Goal: Task Accomplishment & Management: Manage account settings

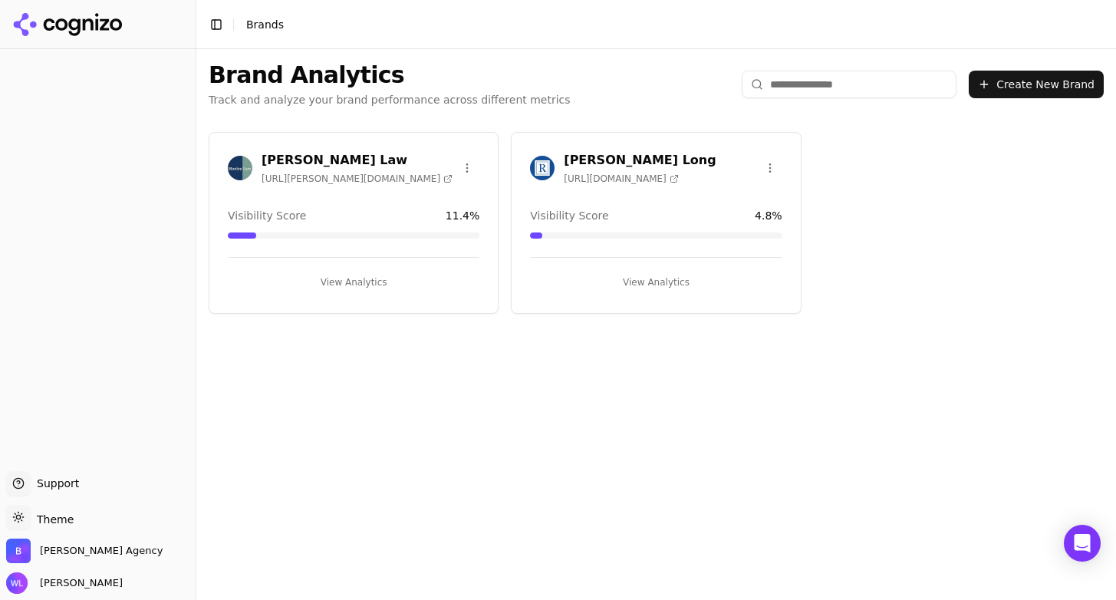
click at [633, 157] on h3 "[PERSON_NAME] Long" at bounding box center [640, 160] width 152 height 18
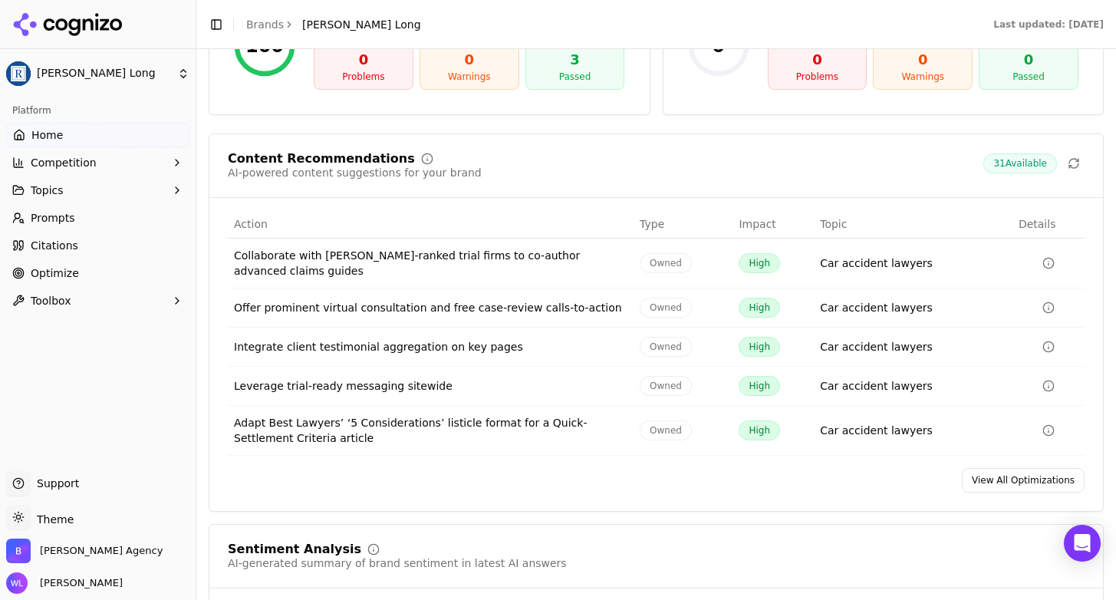
scroll to position [2441, 0]
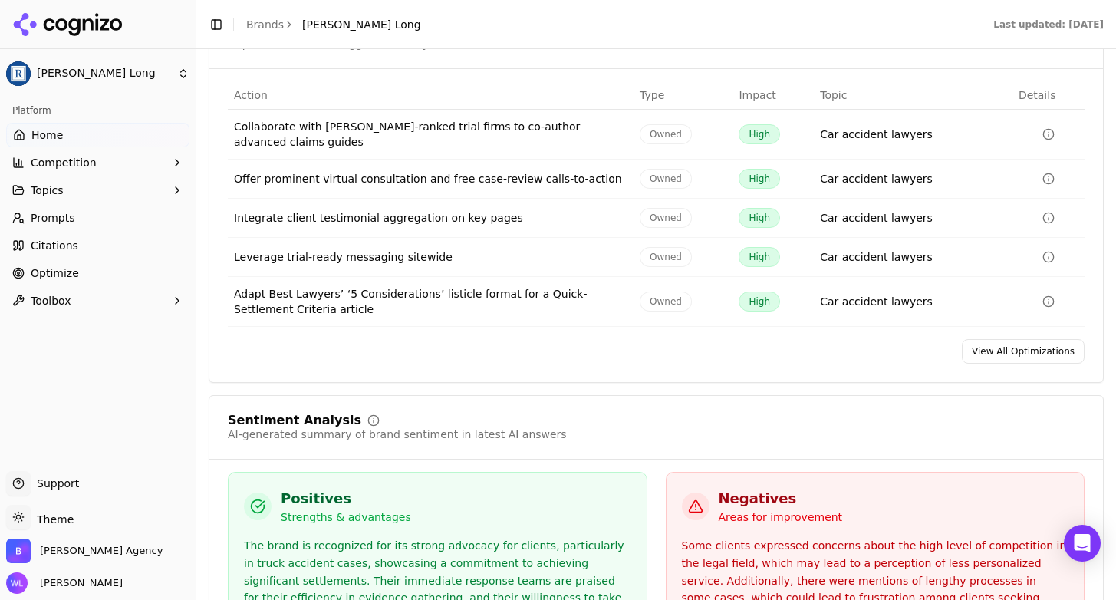
click at [981, 339] on link "View All Optimizations" at bounding box center [1023, 351] width 123 height 25
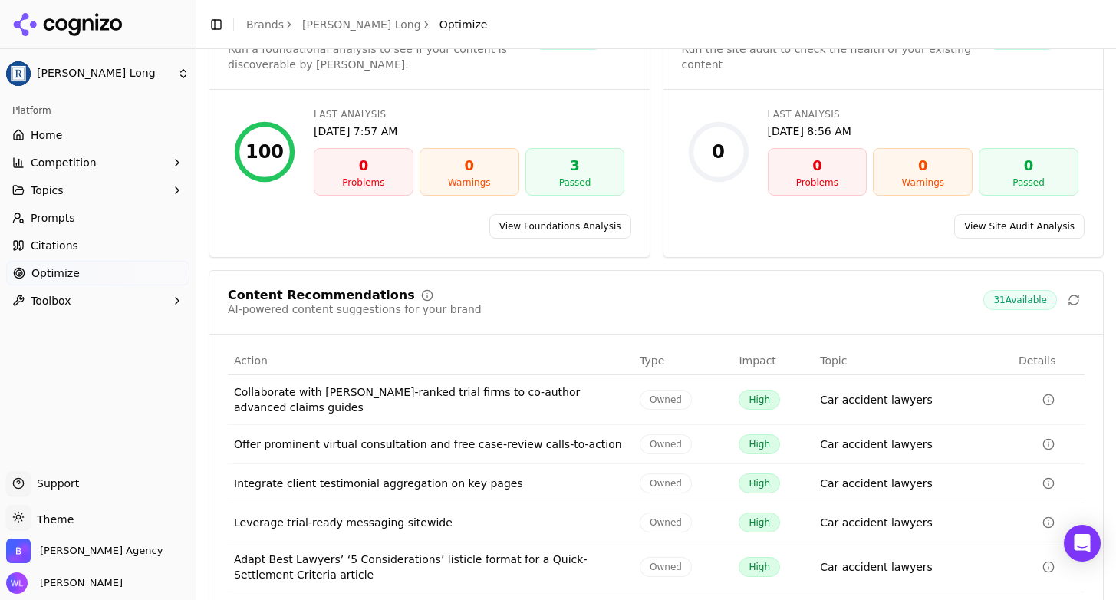
scroll to position [156, 0]
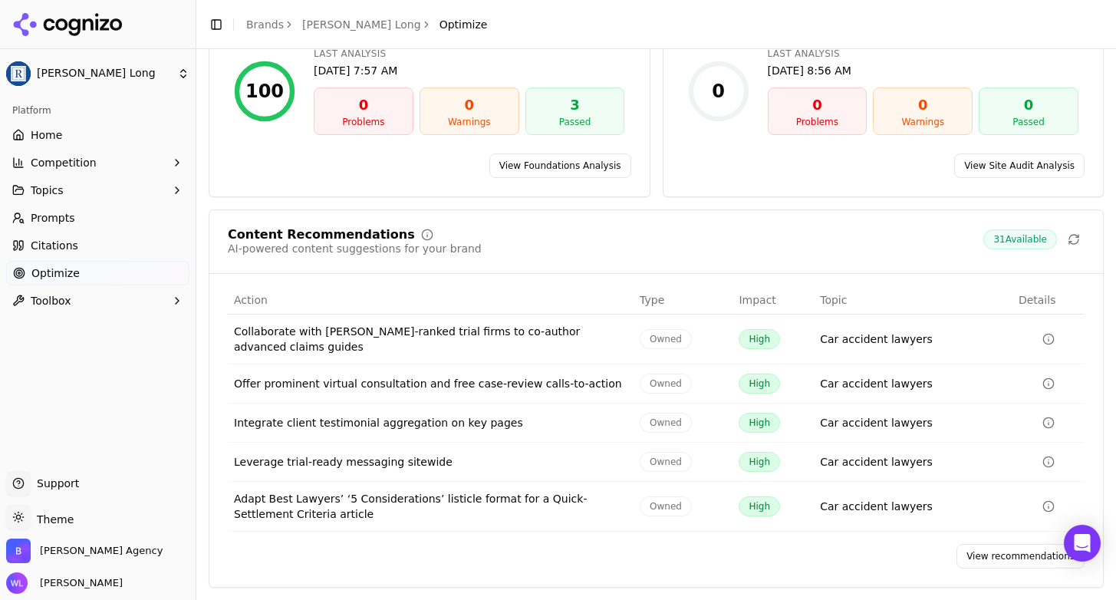
click at [1016, 553] on link "View recommendations" at bounding box center [1020, 556] width 128 height 25
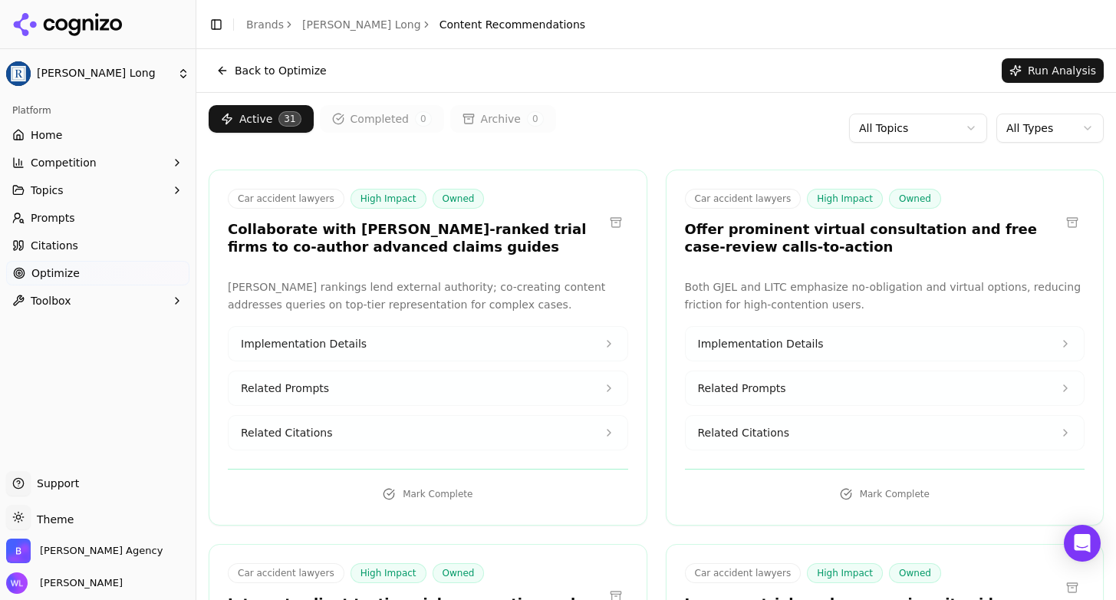
click at [1009, 138] on html "[PERSON_NAME] Long Platform Home Competition Topics Prompts Citations Optimize …" at bounding box center [558, 300] width 1116 height 600
click at [881, 130] on html "[PERSON_NAME] Long Platform Home Competition Topics Prompts Citations Optimize …" at bounding box center [558, 300] width 1116 height 600
click at [686, 127] on html "[PERSON_NAME] Long Platform Home Competition Topics Prompts Citations Optimize …" at bounding box center [558, 300] width 1116 height 600
click at [268, 115] on button "Active 31" at bounding box center [261, 119] width 105 height 28
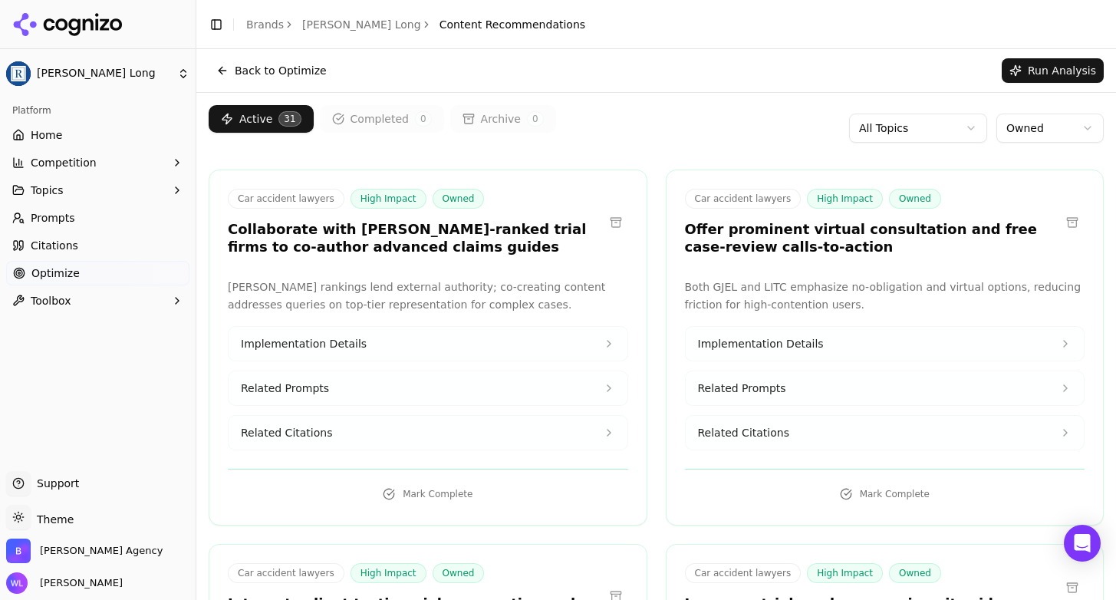
click at [110, 133] on link "Home" at bounding box center [97, 135] width 183 height 25
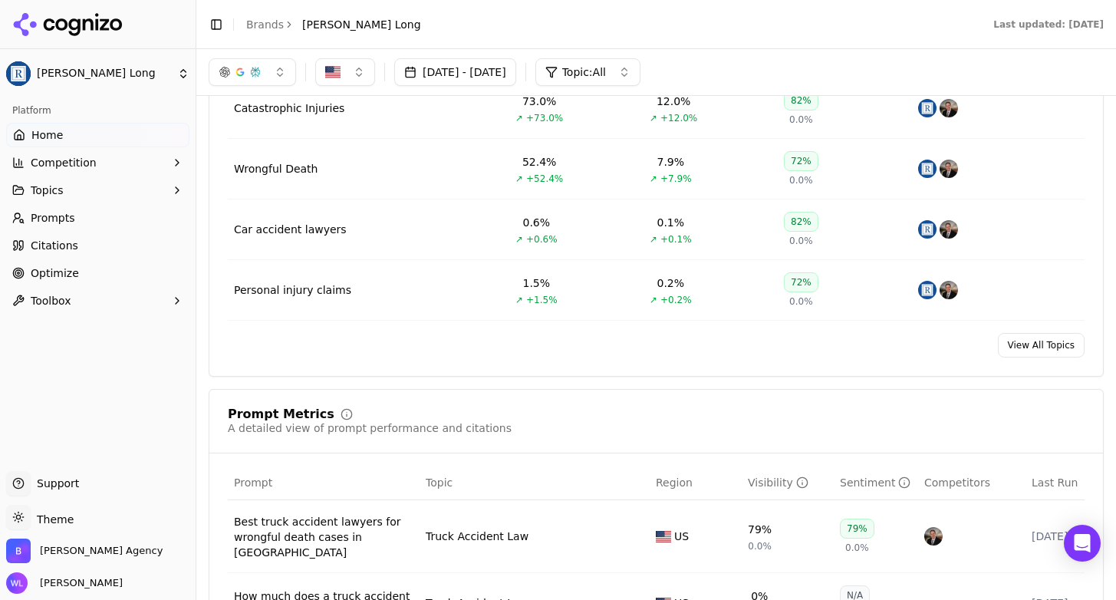
scroll to position [676, 0]
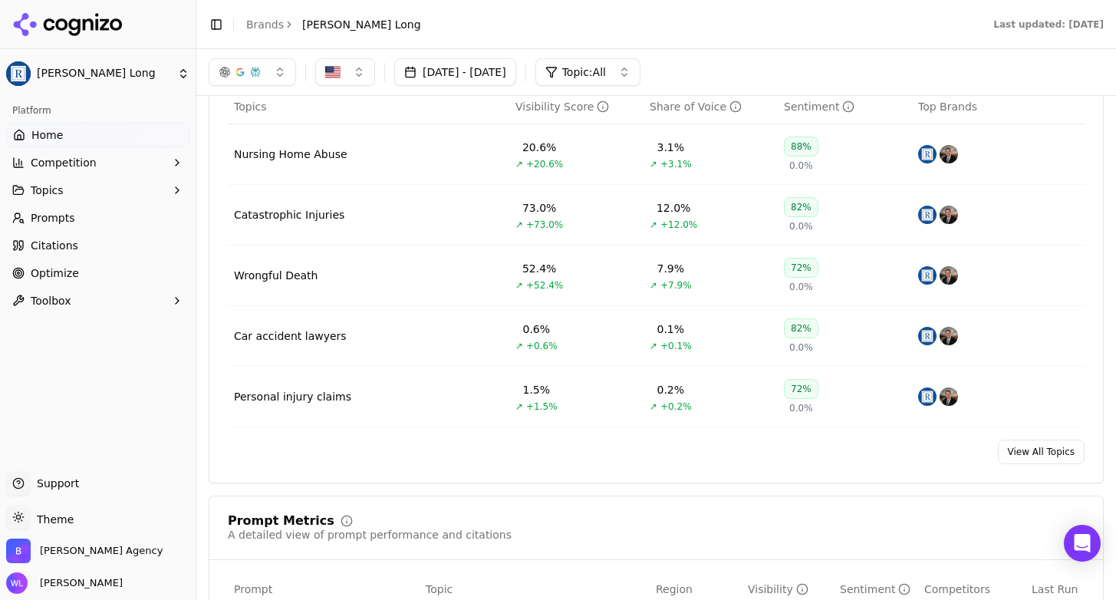
click at [1026, 440] on link "View All Topics" at bounding box center [1041, 452] width 87 height 25
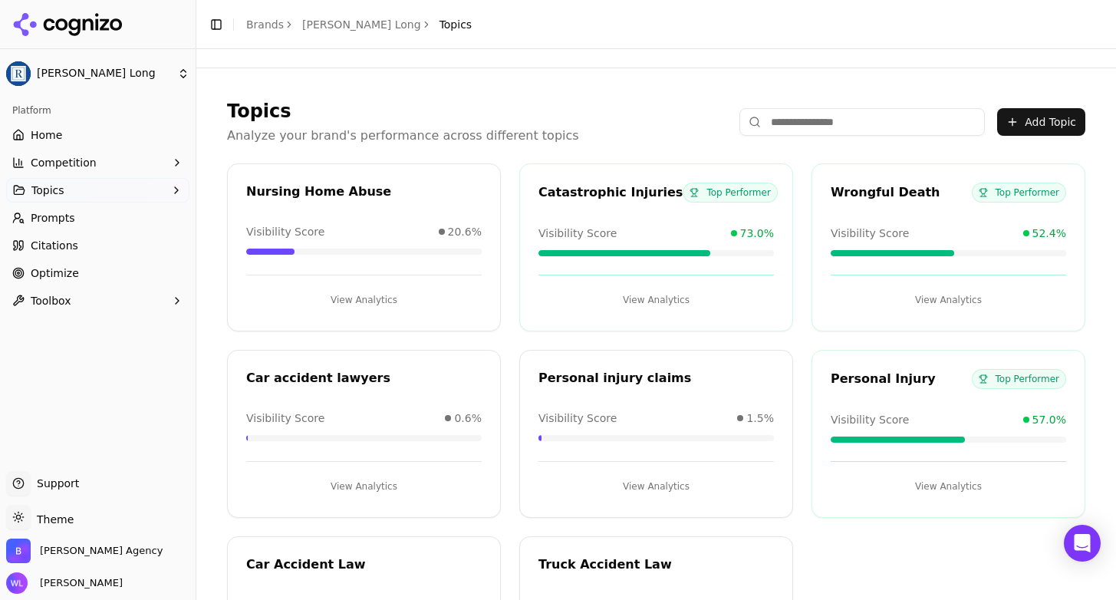
click at [44, 132] on span "Home" at bounding box center [46, 134] width 31 height 15
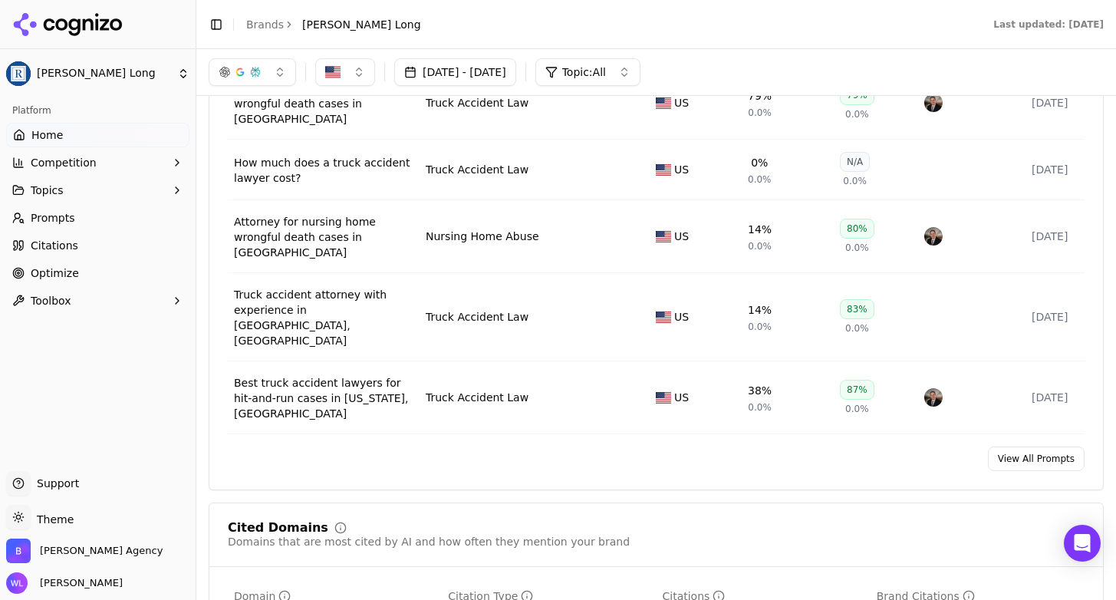
scroll to position [1093, 0]
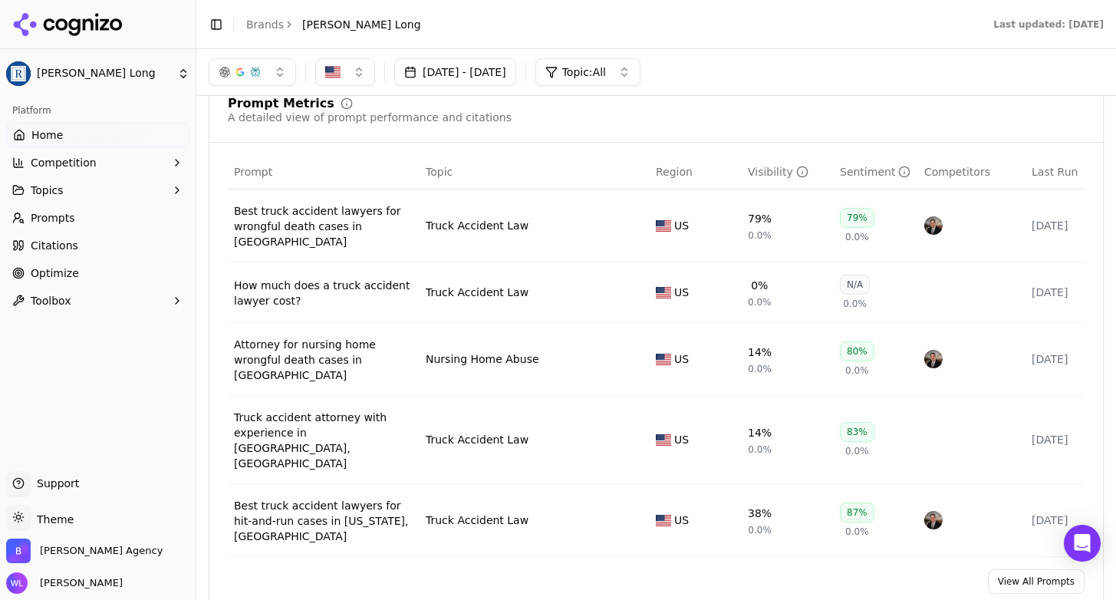
click at [1005, 569] on link "View All Prompts" at bounding box center [1036, 581] width 97 height 25
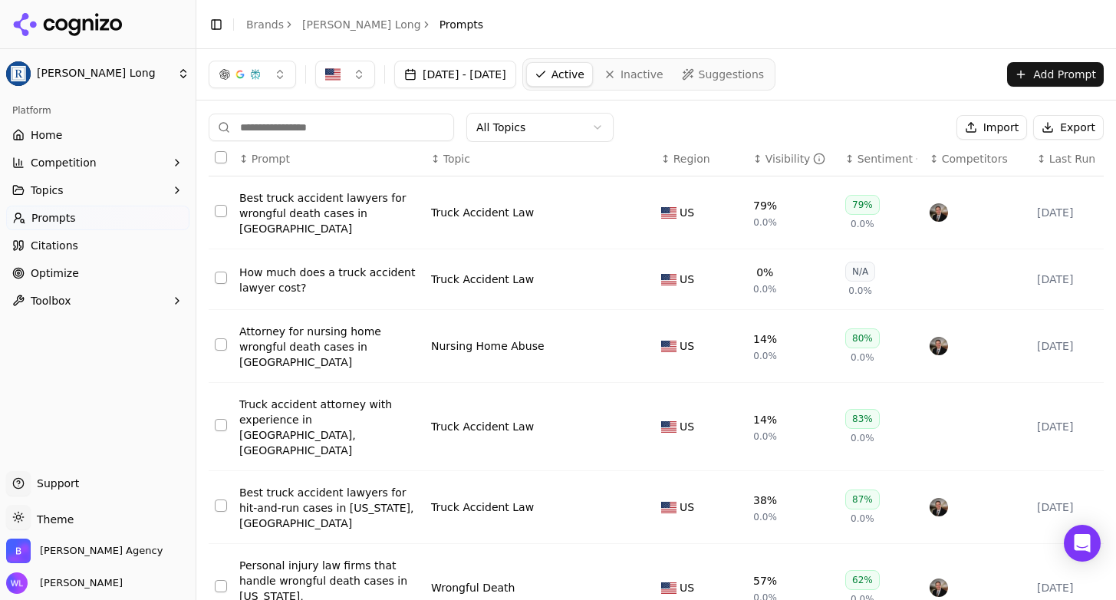
click at [765, 67] on span "Suggestions" at bounding box center [732, 74] width 66 height 15
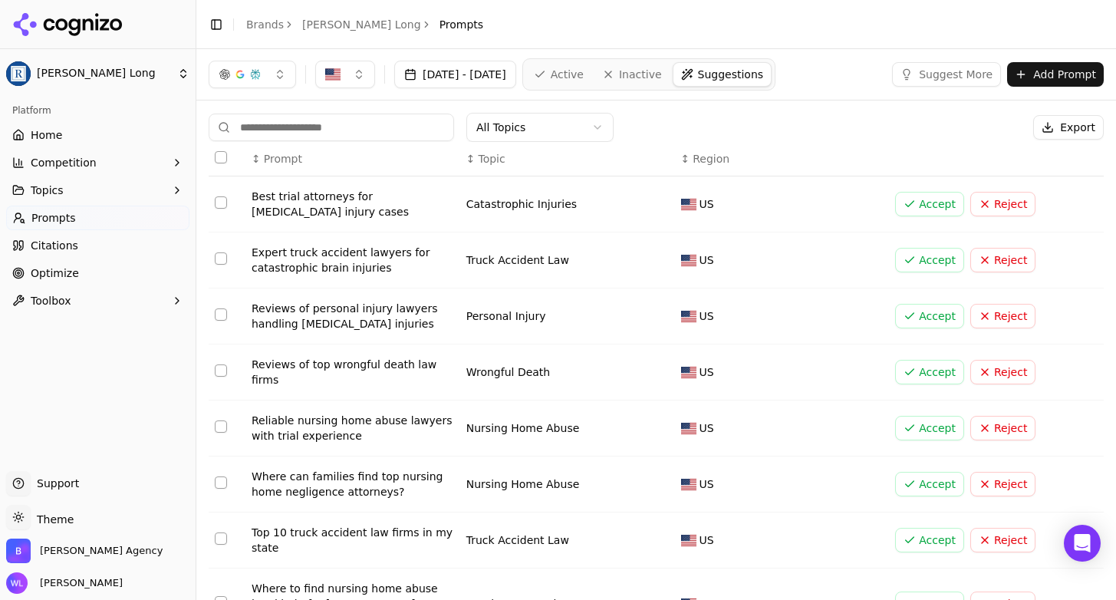
click at [910, 258] on button "Accept" at bounding box center [929, 260] width 69 height 25
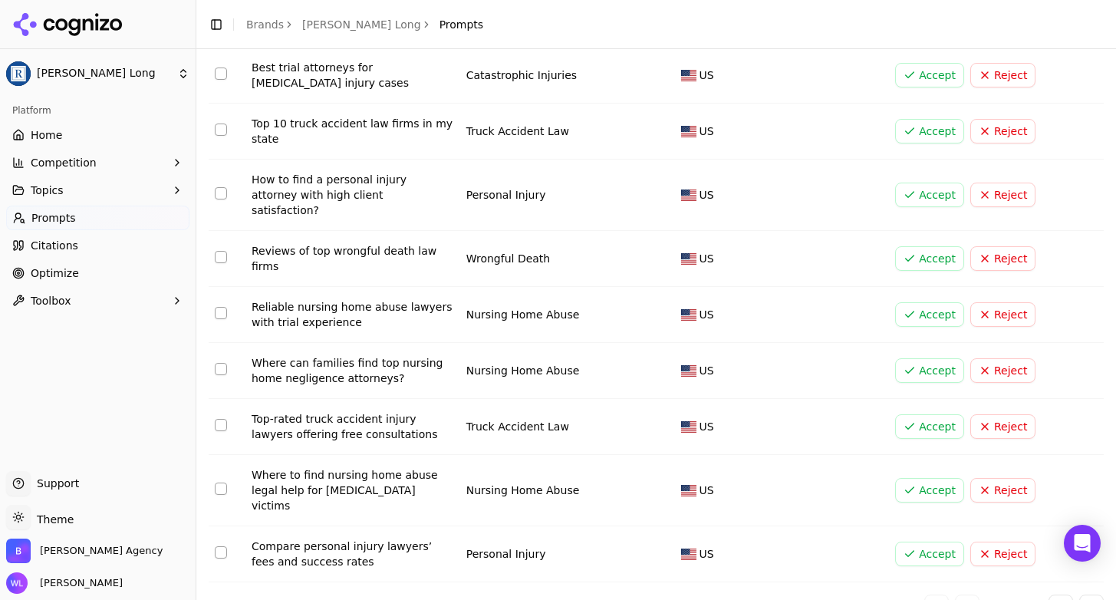
scroll to position [186, 0]
click at [902, 301] on button "Accept" at bounding box center [929, 313] width 69 height 25
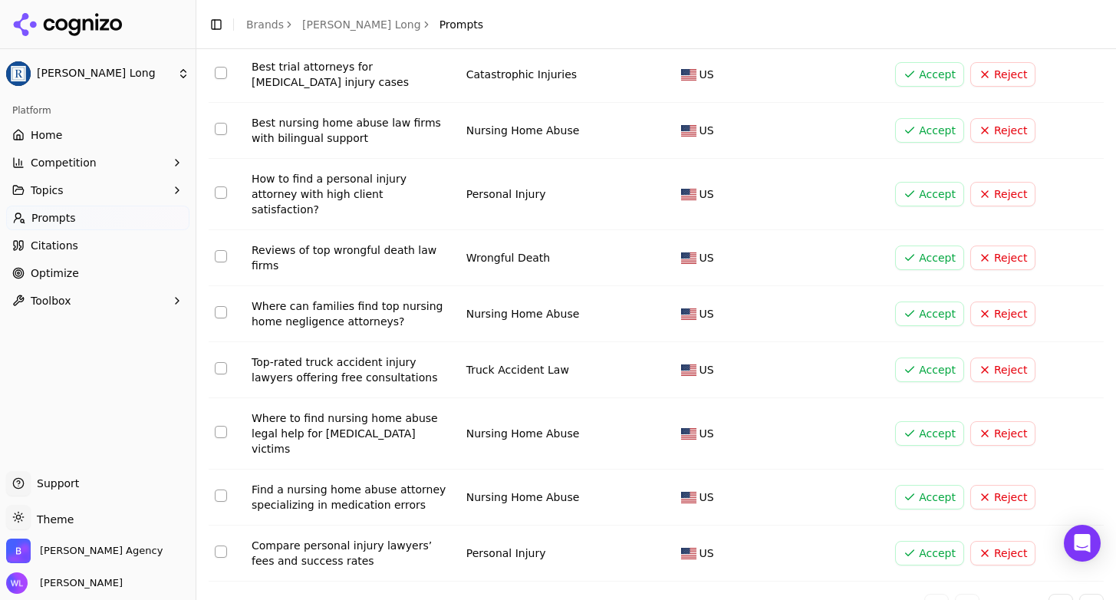
click at [904, 485] on button "Accept" at bounding box center [929, 497] width 69 height 25
click at [1049, 594] on button "Go to next page" at bounding box center [1061, 606] width 25 height 25
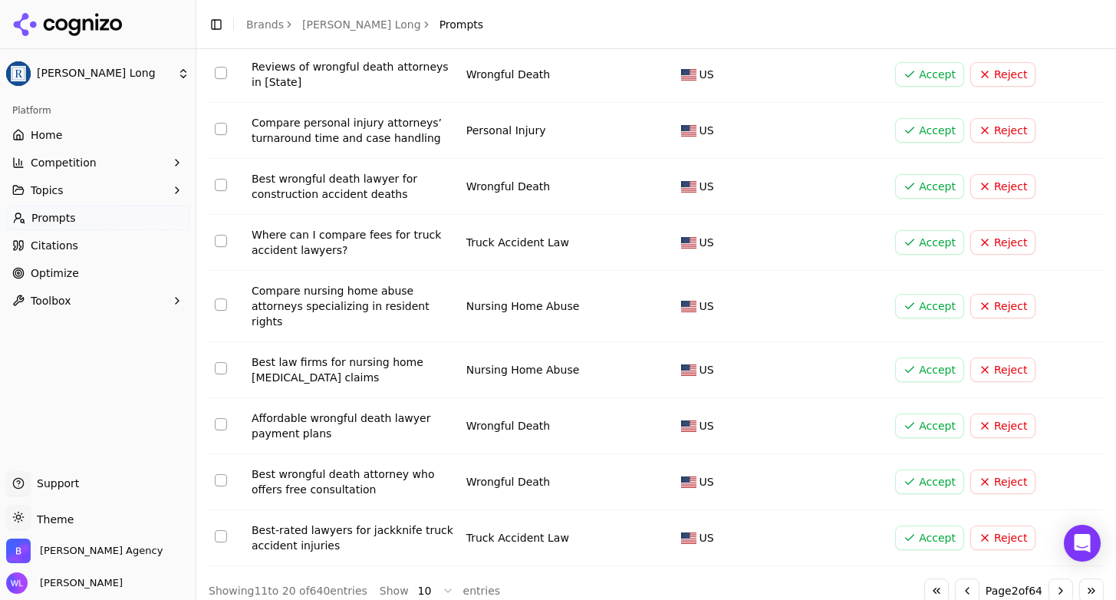
click at [1054, 578] on button "Go to next page" at bounding box center [1061, 590] width 25 height 25
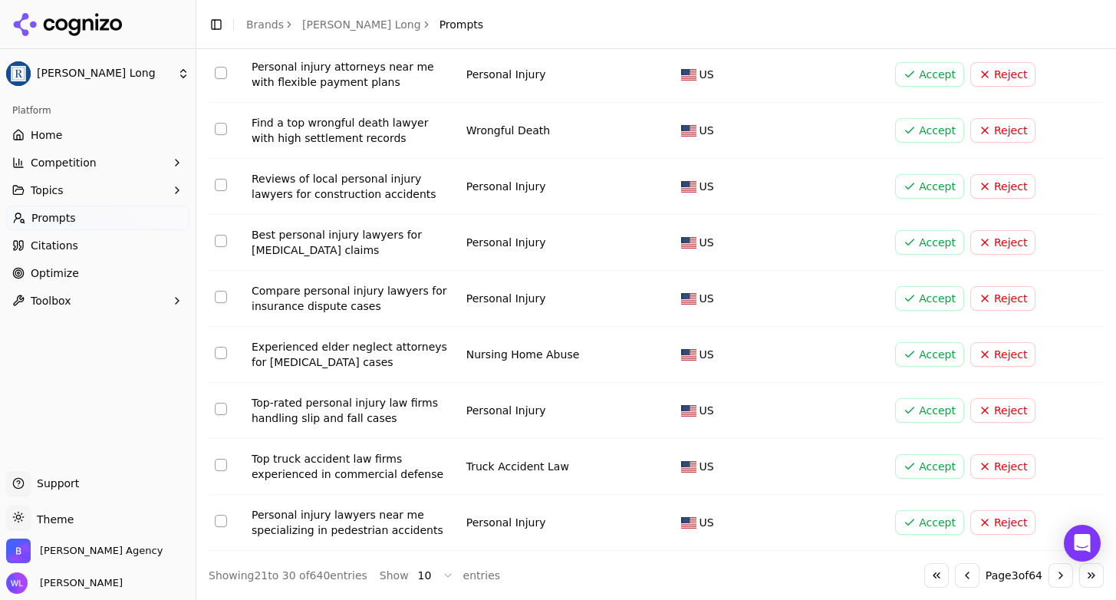
click at [1008, 461] on button "Reject" at bounding box center [1002, 466] width 65 height 25
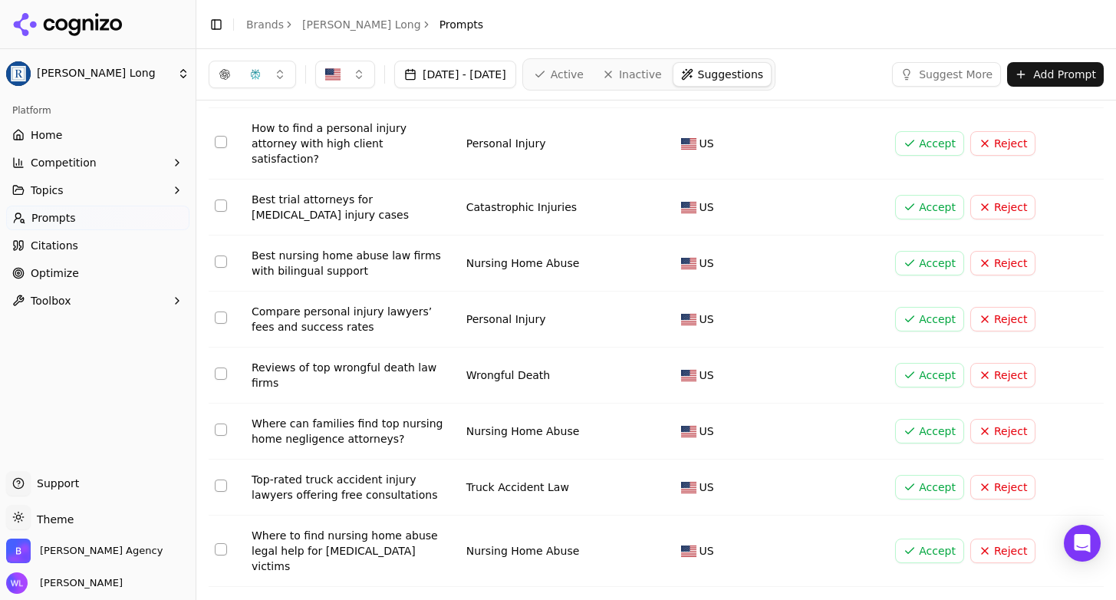
scroll to position [0, 0]
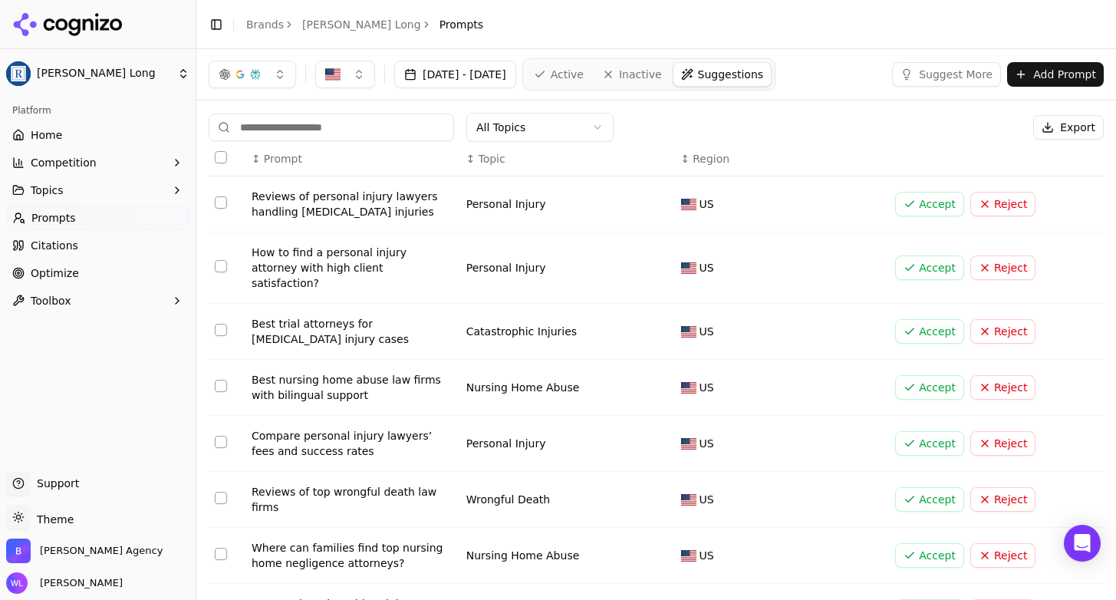
click at [984, 205] on button "Reject" at bounding box center [1002, 204] width 65 height 25
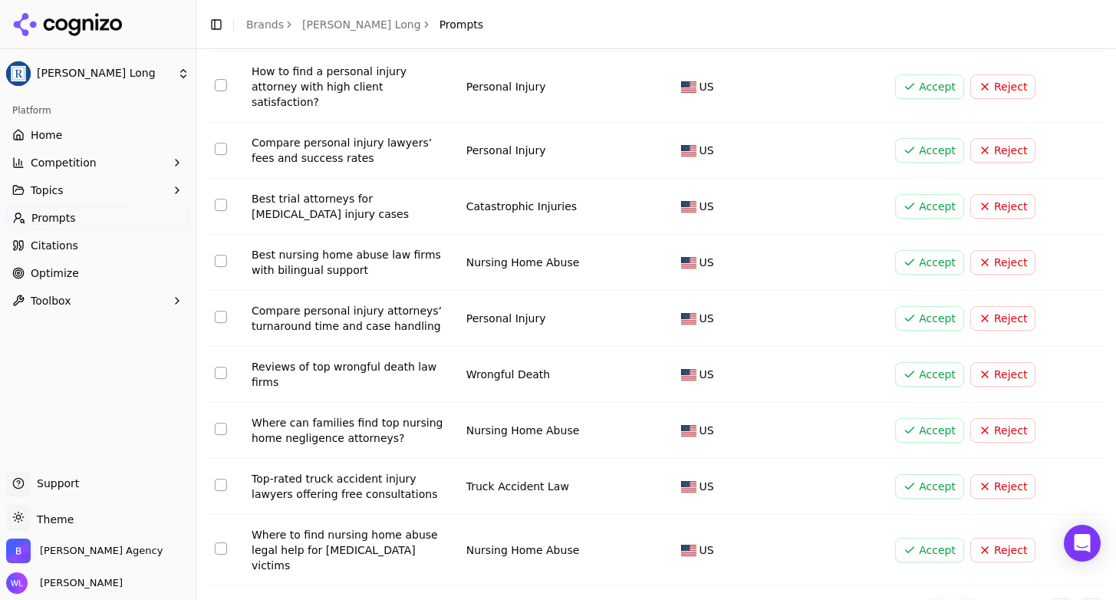
scroll to position [186, 0]
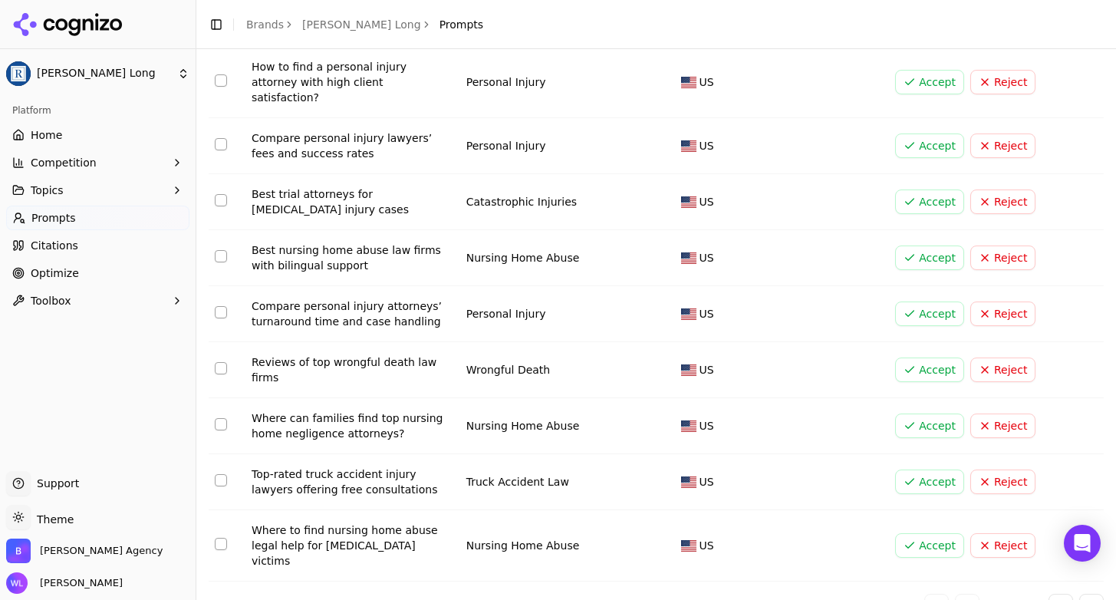
click at [1049, 594] on button "Go to next page" at bounding box center [1061, 606] width 25 height 25
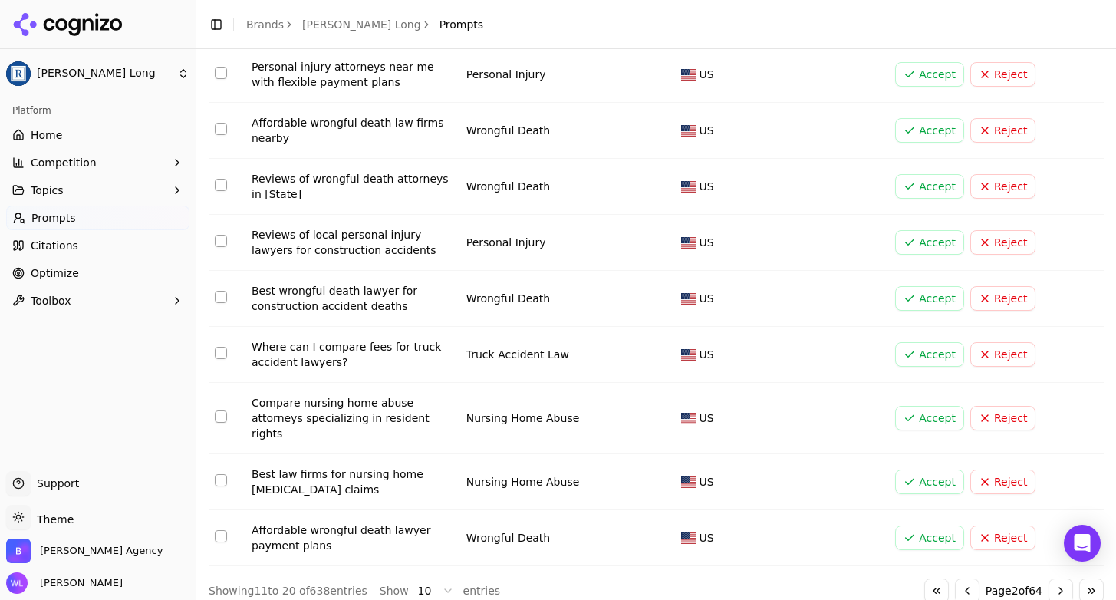
click at [1049, 578] on button "Go to next page" at bounding box center [1061, 590] width 25 height 25
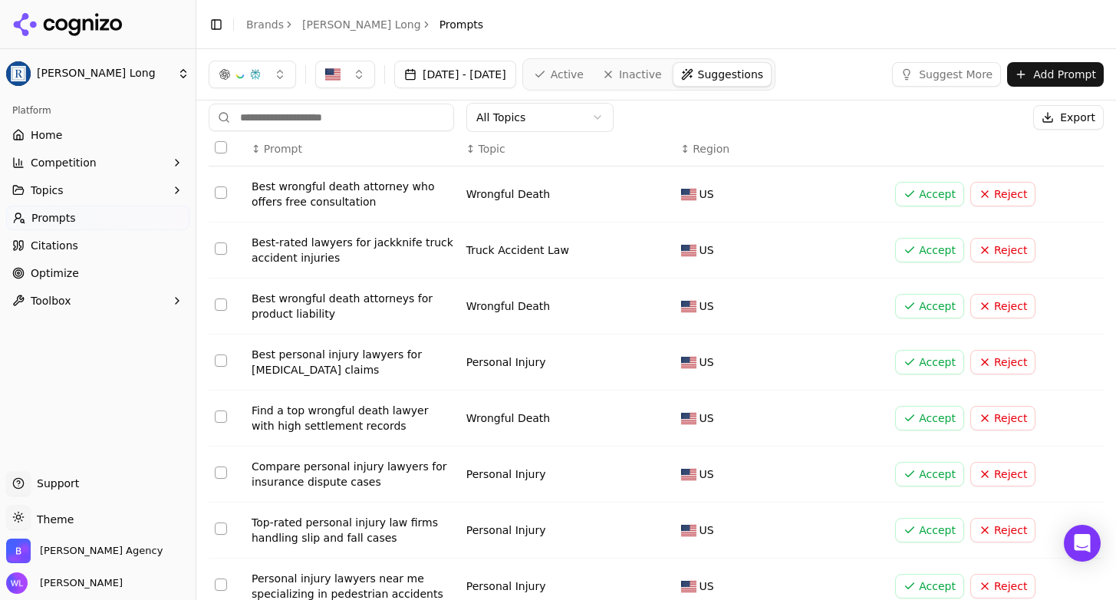
scroll to position [0, 0]
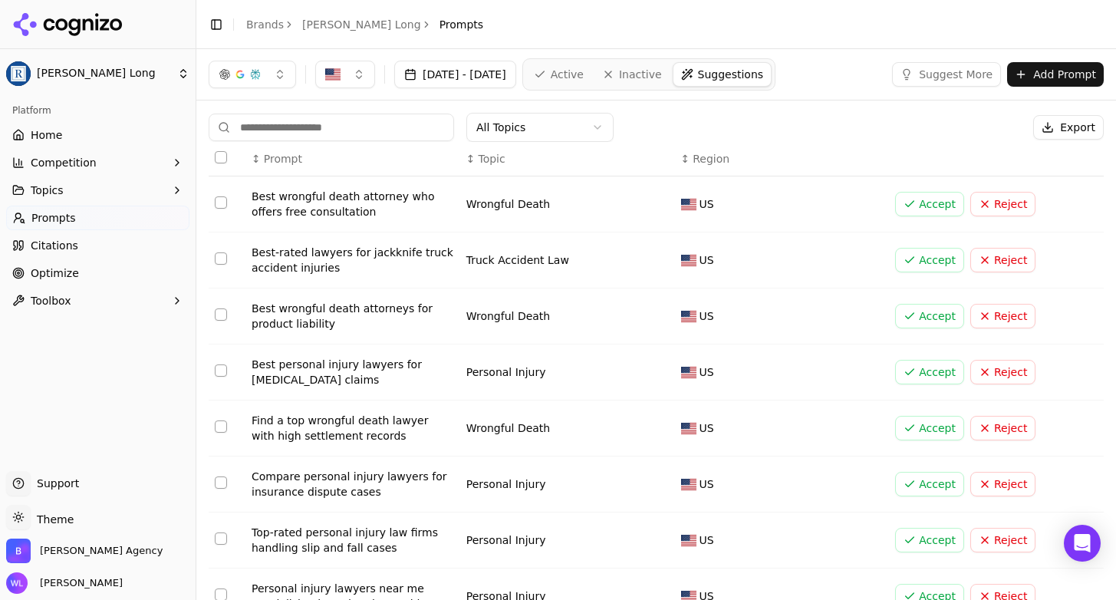
click at [922, 319] on button "Accept" at bounding box center [929, 316] width 69 height 25
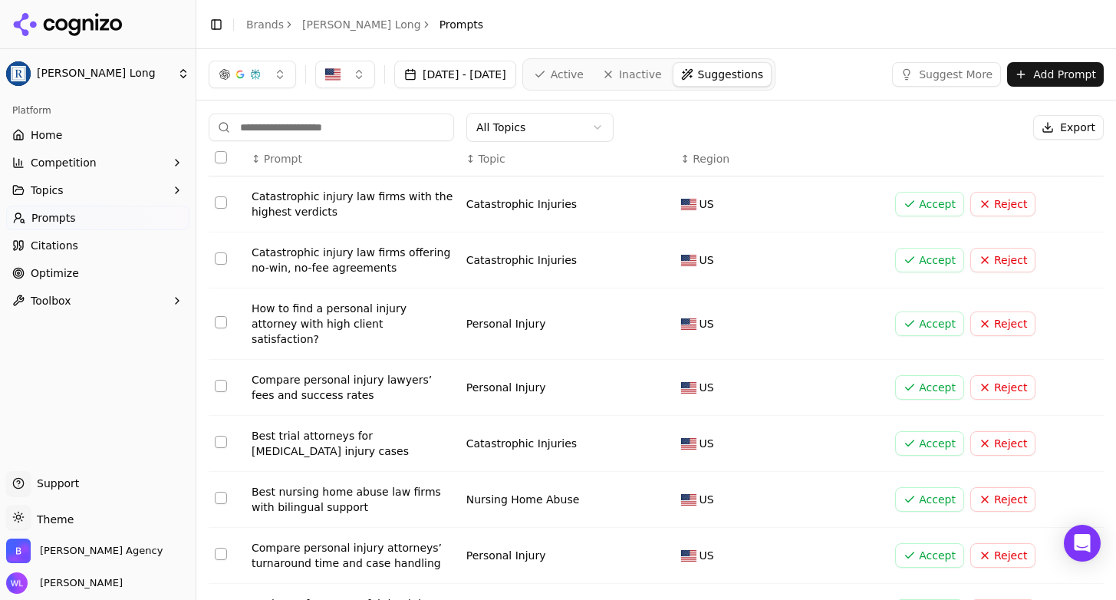
scroll to position [186, 0]
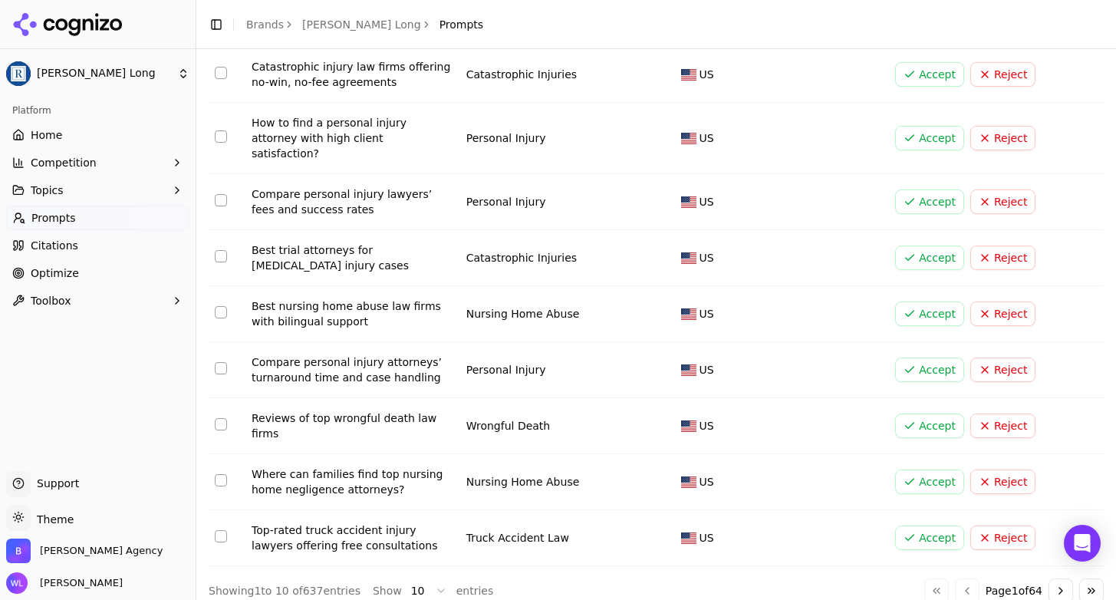
click at [1051, 578] on button "Go to next page" at bounding box center [1061, 590] width 25 height 25
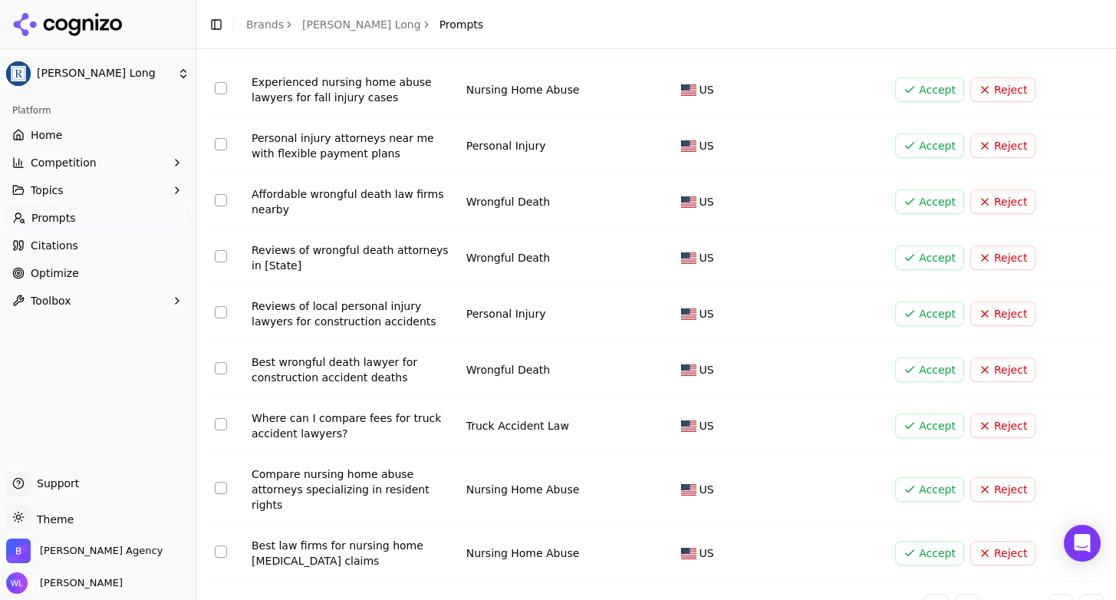
click at [1052, 594] on button "Go to next page" at bounding box center [1061, 606] width 25 height 25
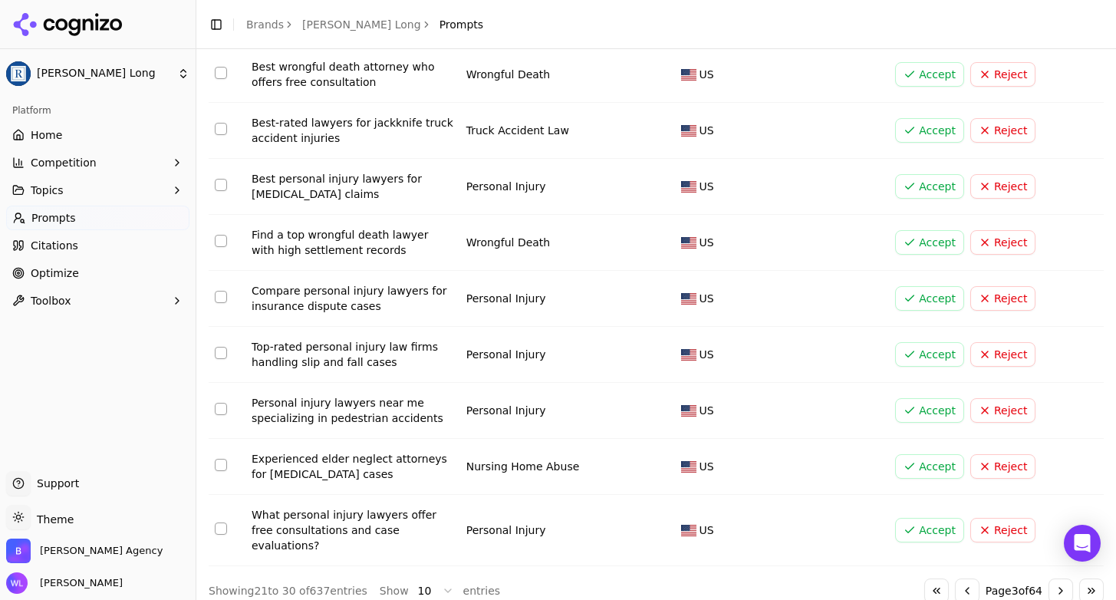
click at [923, 413] on button "Accept" at bounding box center [929, 410] width 69 height 25
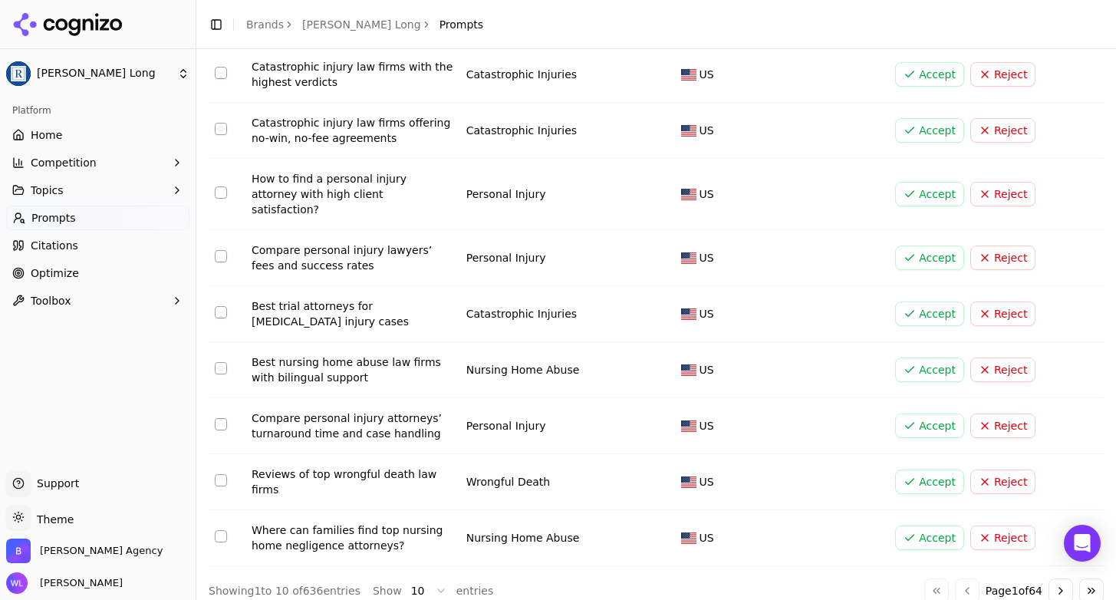
click at [1052, 578] on button "Go to next page" at bounding box center [1061, 590] width 25 height 25
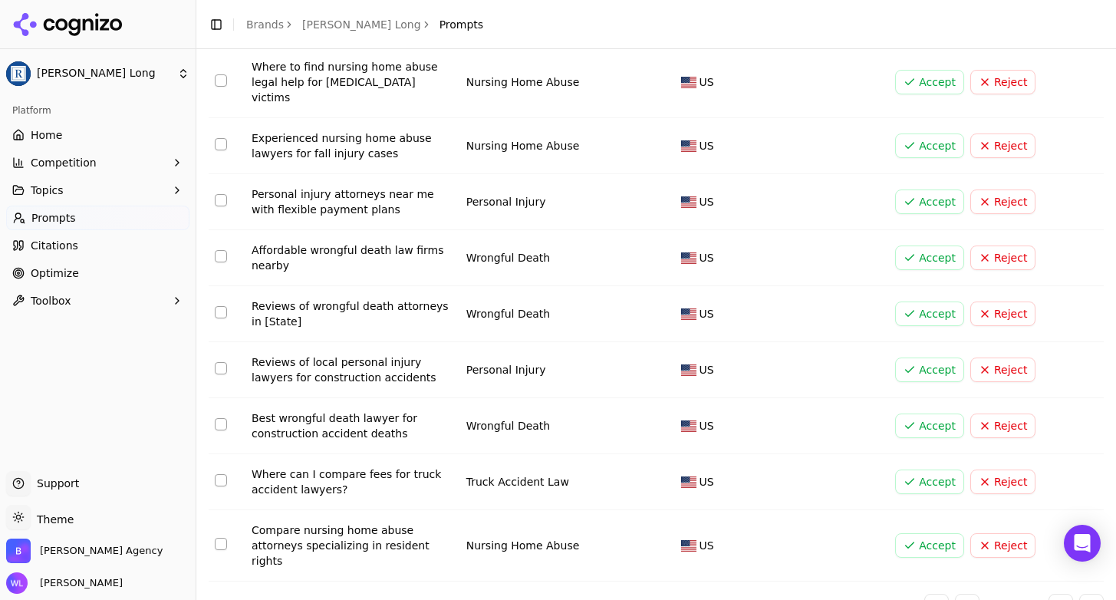
click at [1052, 594] on button "Go to next page" at bounding box center [1061, 606] width 25 height 25
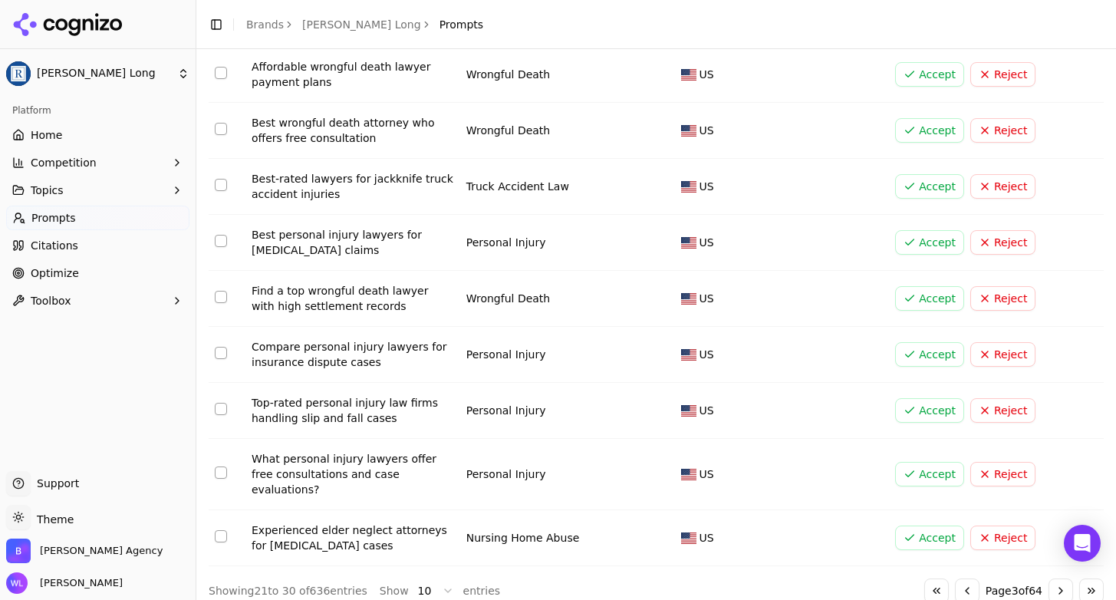
click at [1049, 585] on button "Go to next page" at bounding box center [1061, 590] width 25 height 25
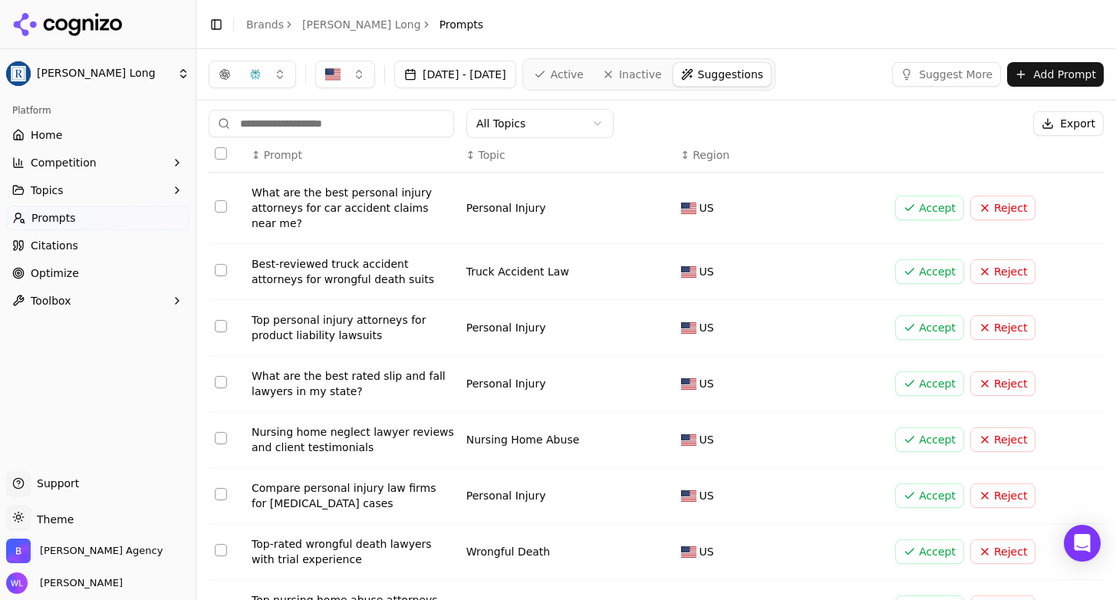
scroll to position [201, 0]
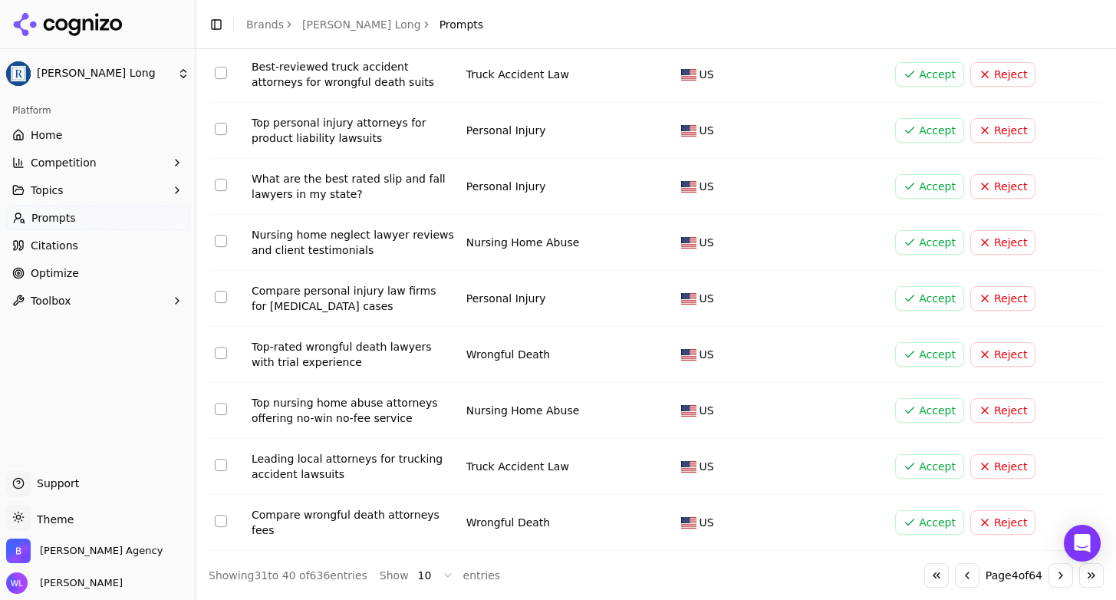
click at [1050, 576] on button "Go to next page" at bounding box center [1061, 575] width 25 height 25
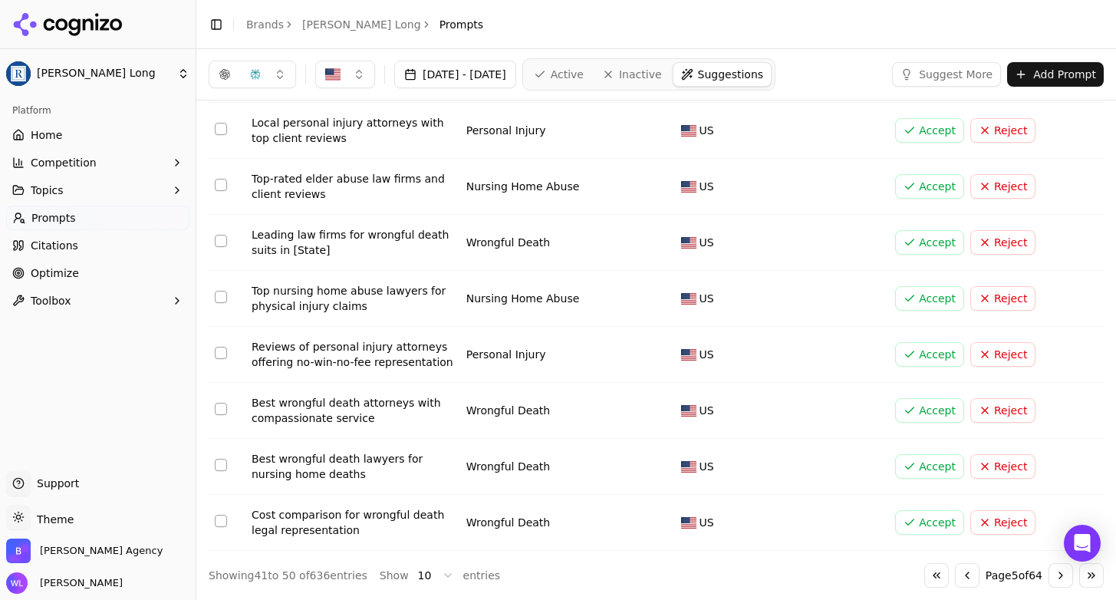
scroll to position [186, 0]
click at [910, 241] on button "Accept" at bounding box center [929, 242] width 69 height 25
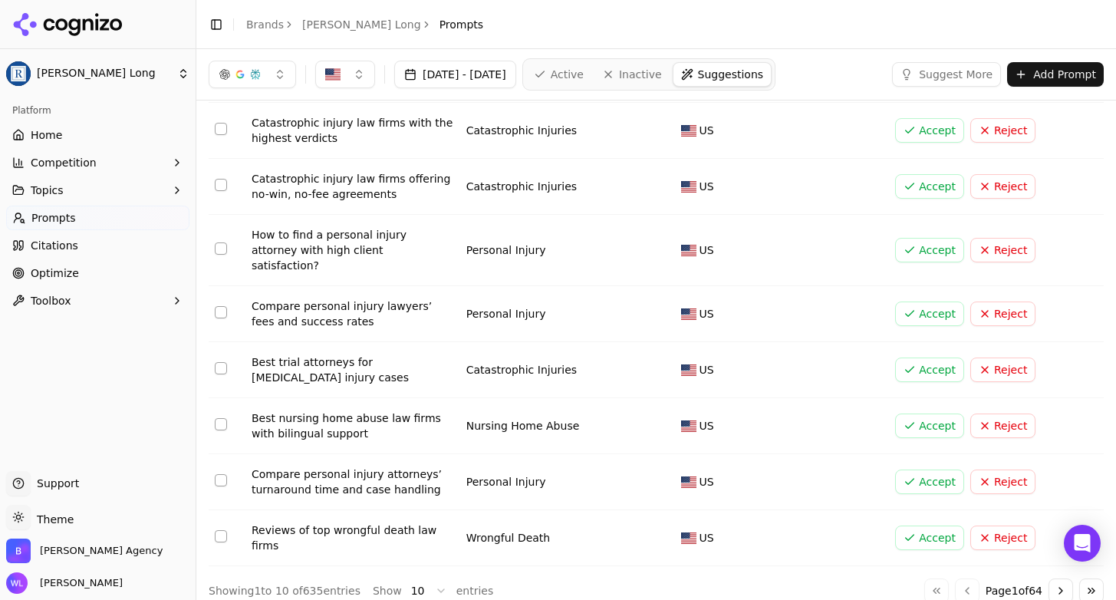
click at [1052, 578] on button "Go to next page" at bounding box center [1061, 590] width 25 height 25
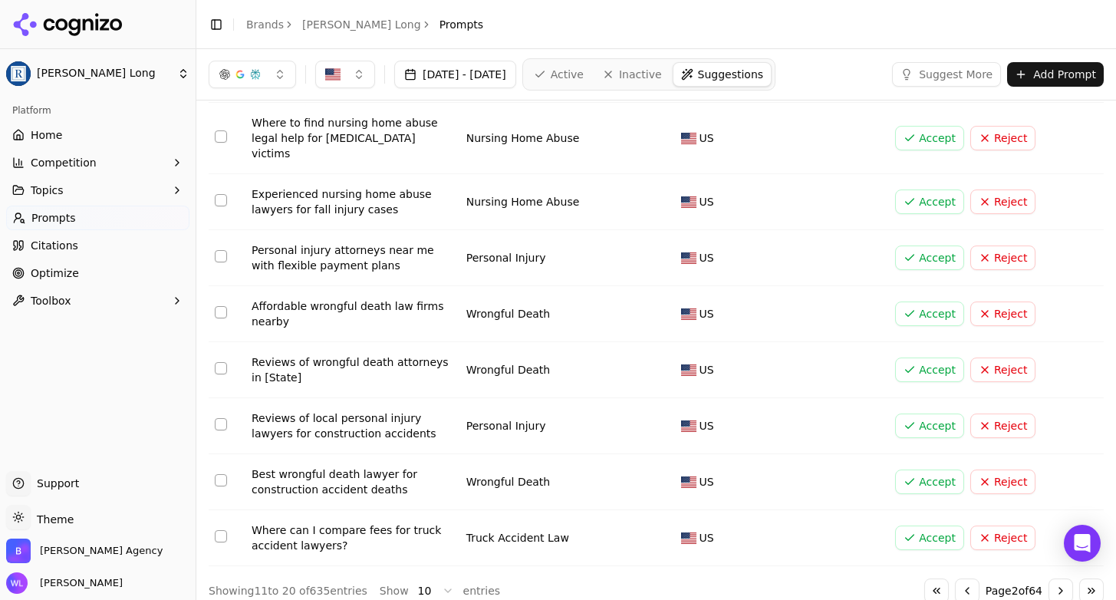
click at [1049, 578] on button "Go to next page" at bounding box center [1061, 590] width 25 height 25
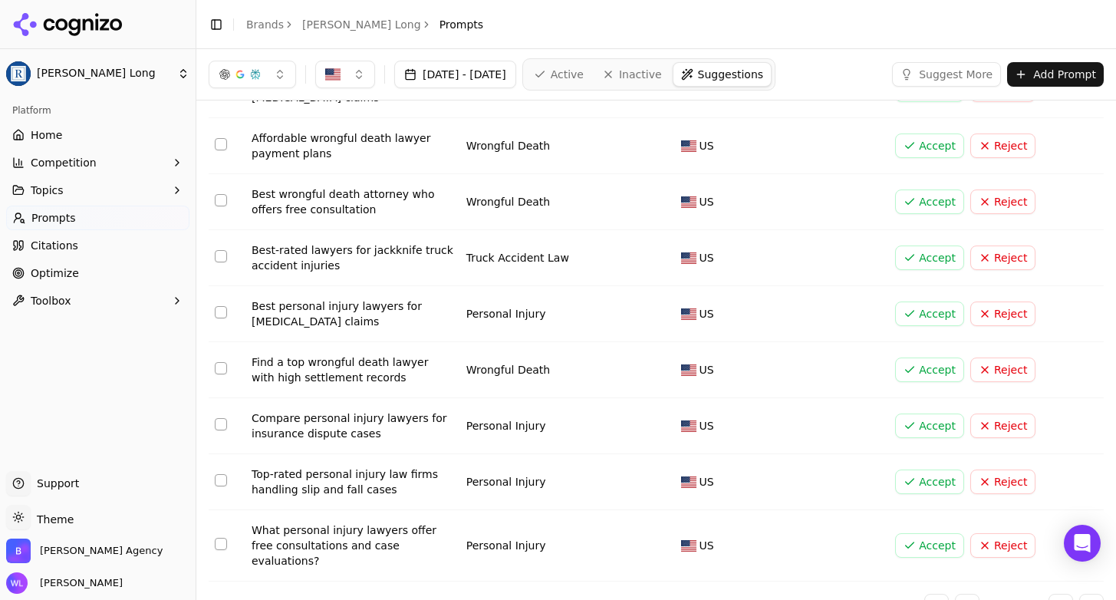
click at [1049, 594] on button "Go to next page" at bounding box center [1061, 606] width 25 height 25
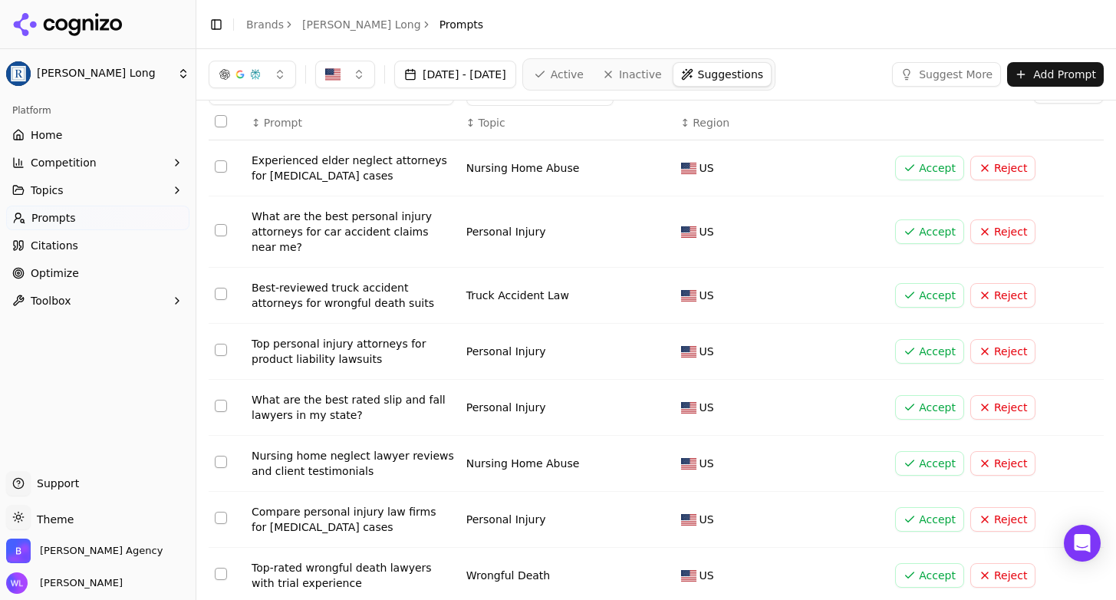
scroll to position [0, 0]
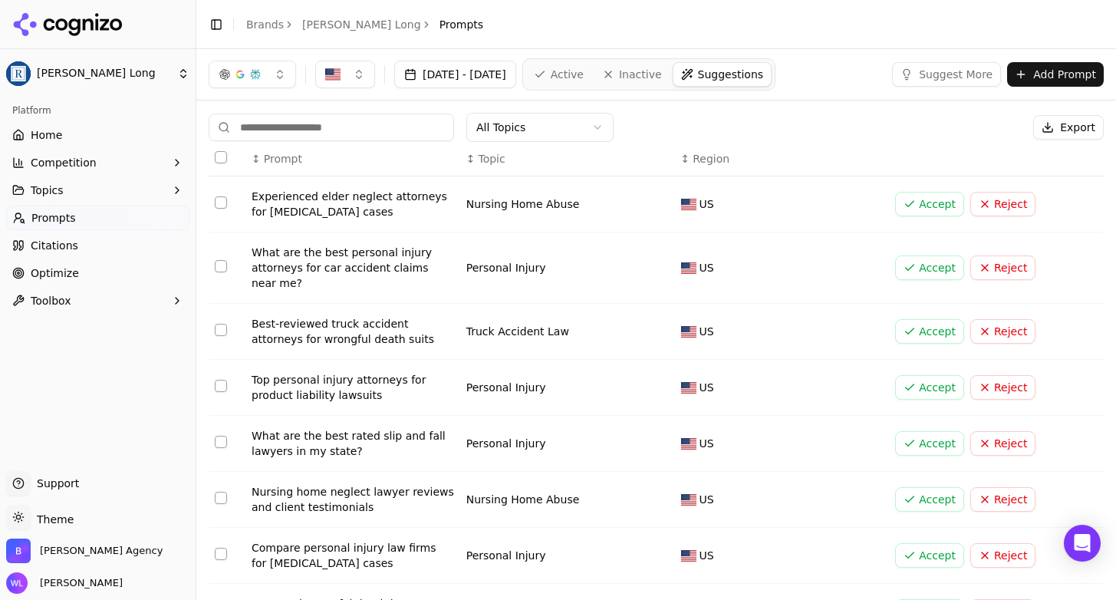
click at [77, 138] on link "Home" at bounding box center [97, 135] width 183 height 25
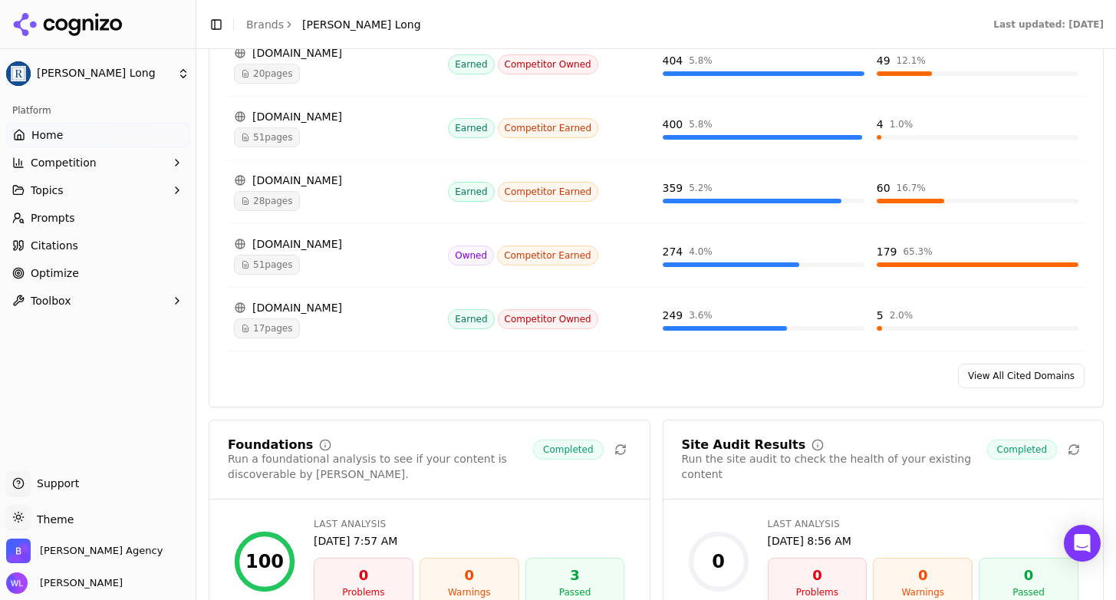
scroll to position [1931, 0]
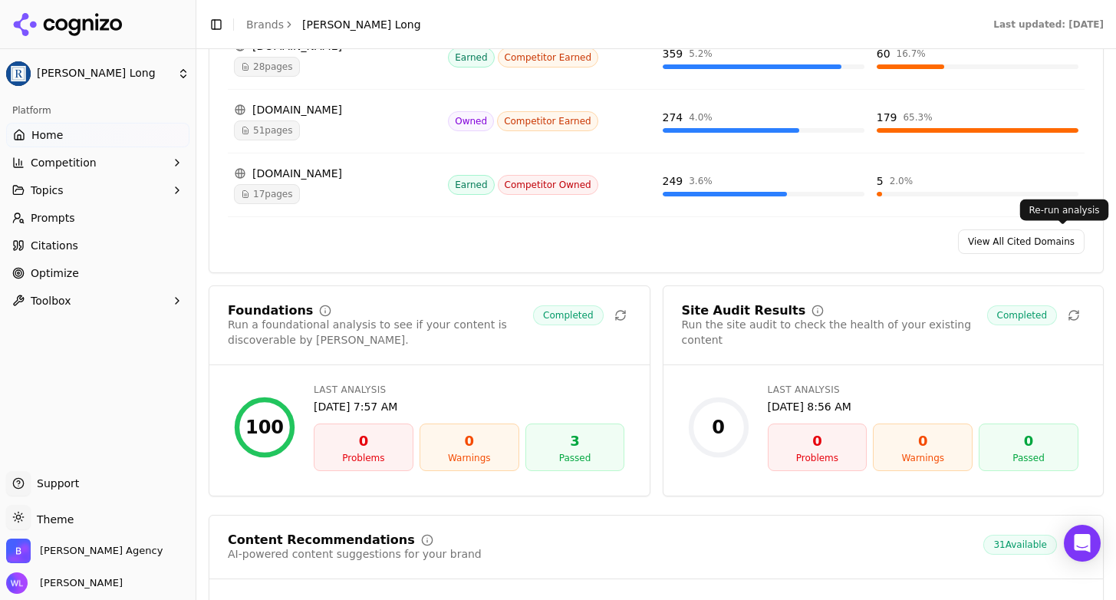
click at [1068, 309] on icon at bounding box center [1074, 315] width 12 height 12
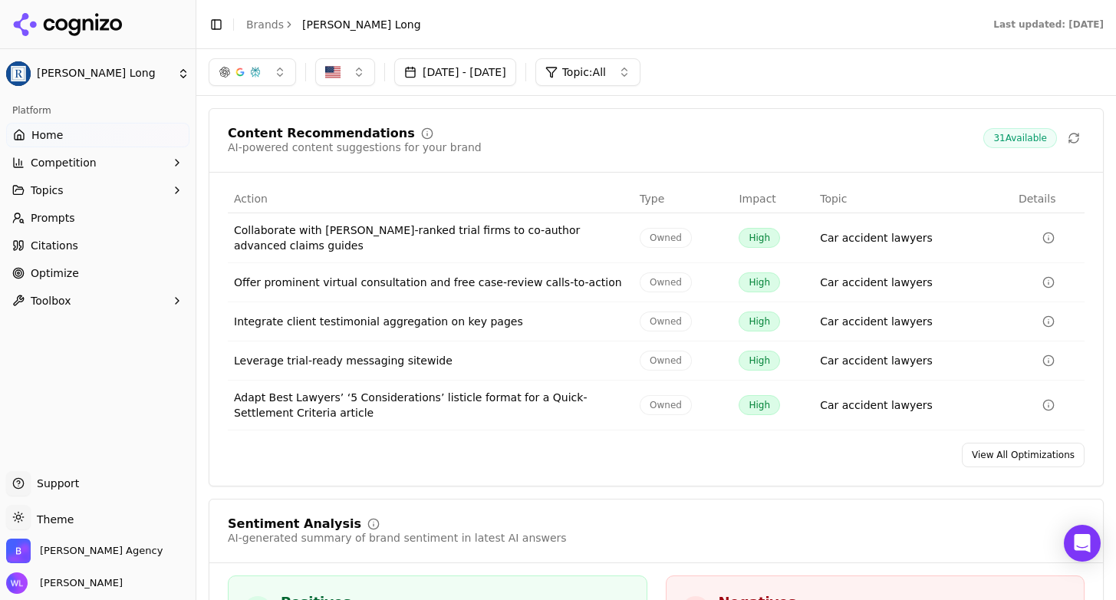
scroll to position [2217, 0]
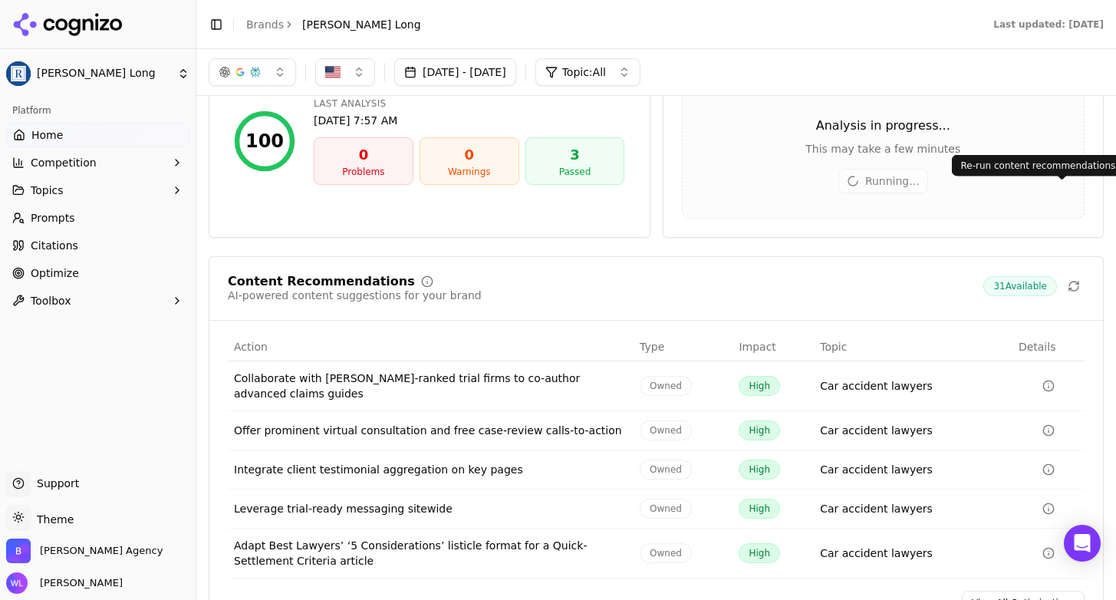
click at [1068, 280] on icon at bounding box center [1074, 286] width 12 height 12
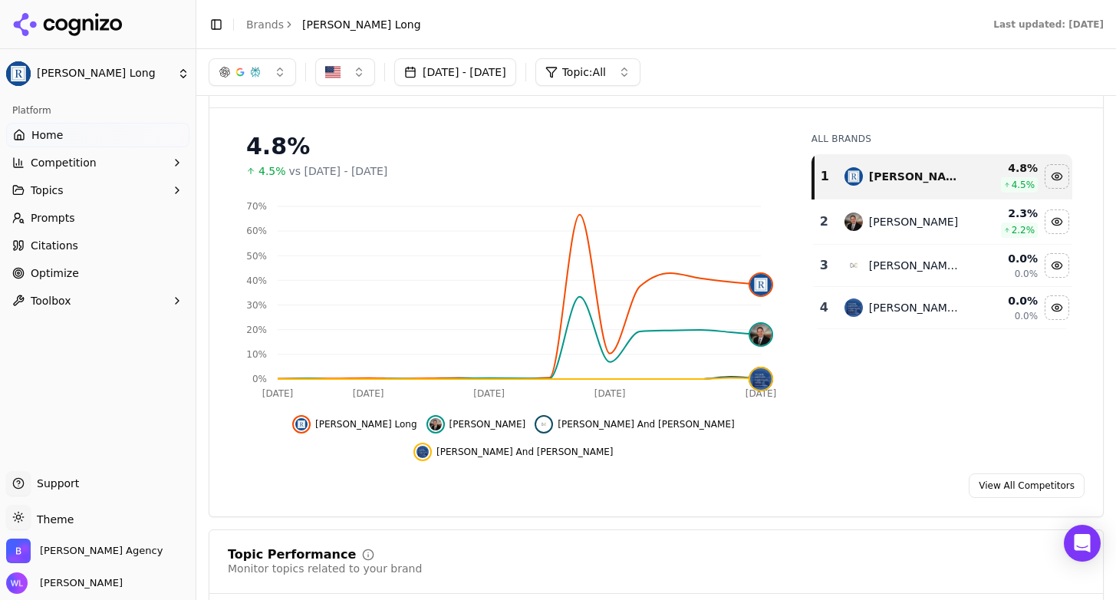
scroll to position [0, 0]
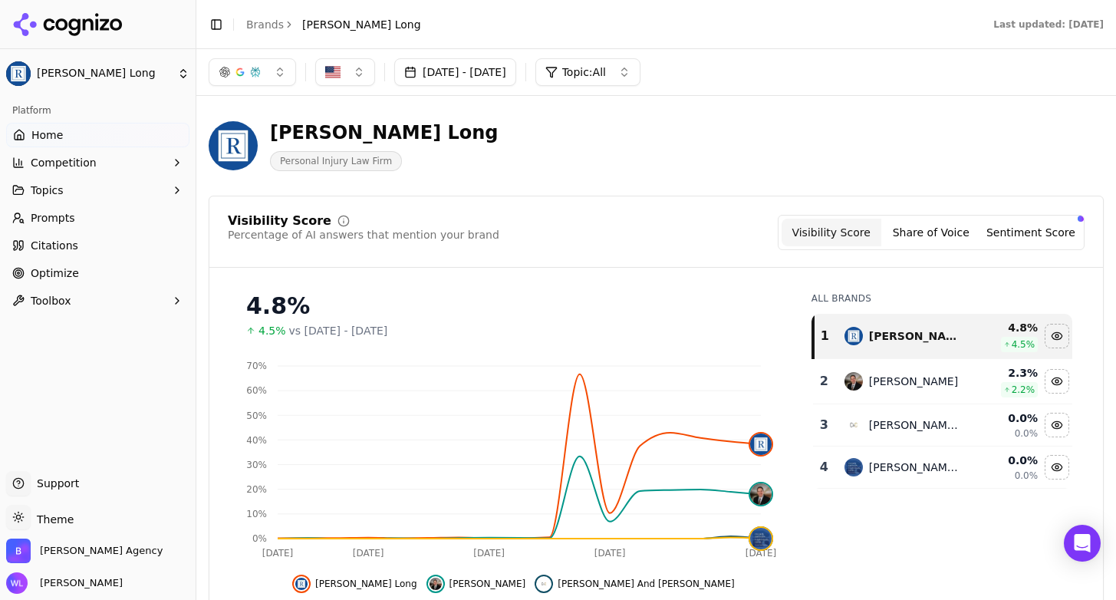
click at [268, 28] on link "Brands" at bounding box center [265, 24] width 38 height 12
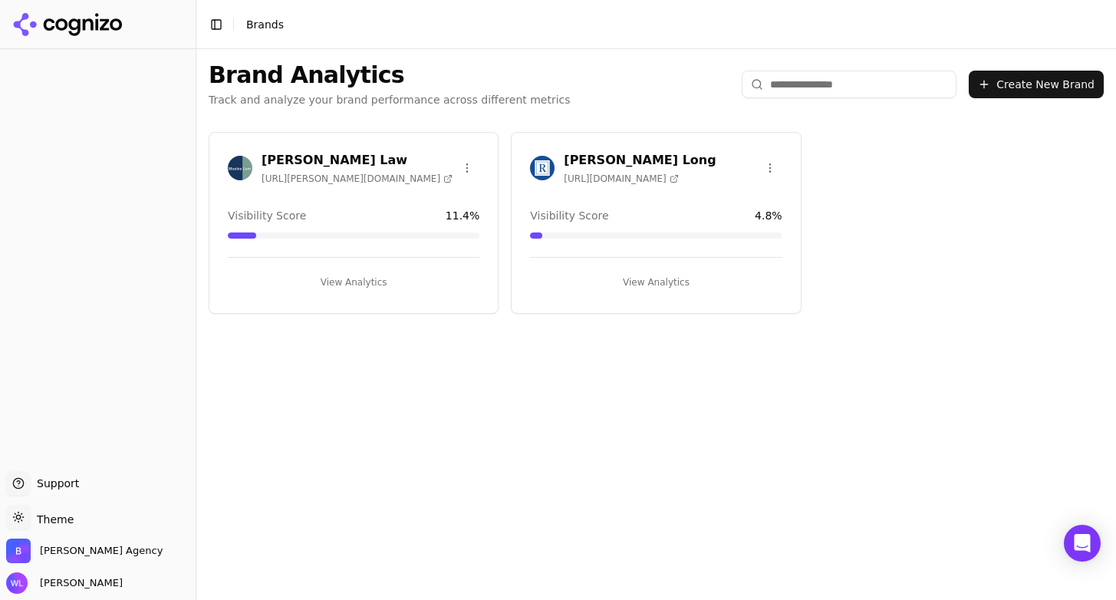
click at [328, 161] on h3 "[PERSON_NAME] Law" at bounding box center [357, 160] width 191 height 18
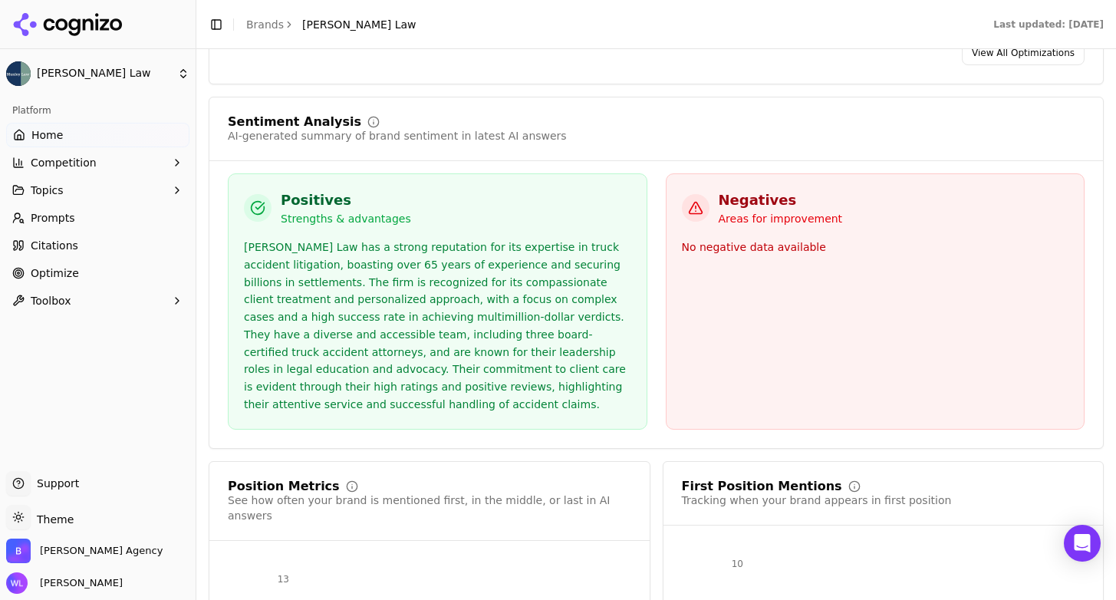
scroll to position [3004, 0]
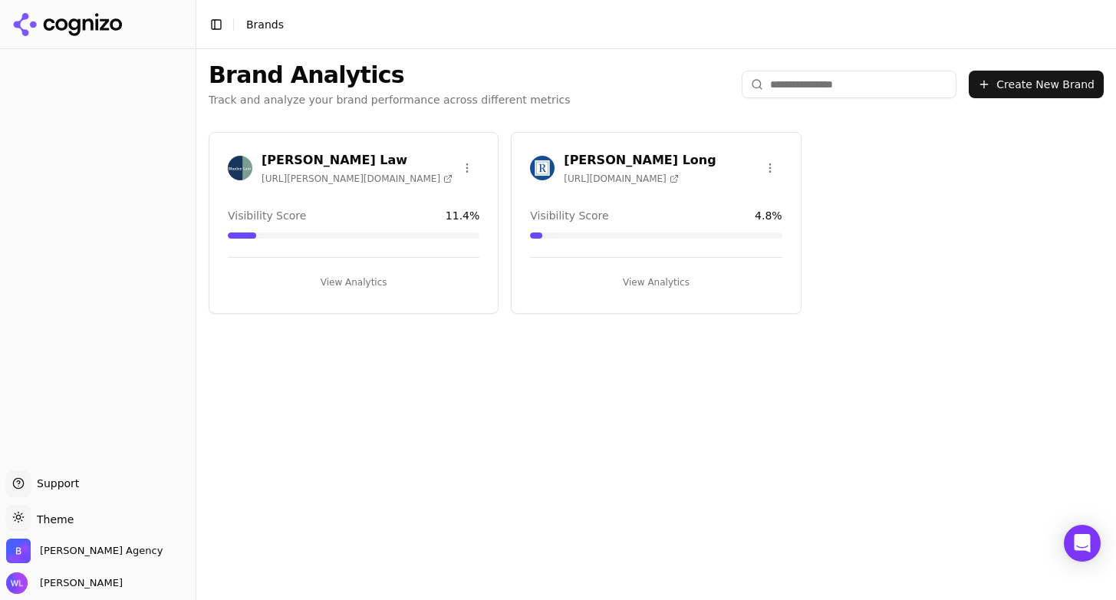
click at [770, 166] on html "Support Support Toggle theme Theme Bob Agency Wendy Lindars Toggle Sidebar Bran…" at bounding box center [558, 300] width 1116 height 600
click at [602, 157] on html "Support Support Toggle theme Theme Bob Agency Wendy Lindars Toggle Sidebar Bran…" at bounding box center [558, 300] width 1116 height 600
click at [611, 161] on h3 "[PERSON_NAME] Long" at bounding box center [640, 160] width 152 height 18
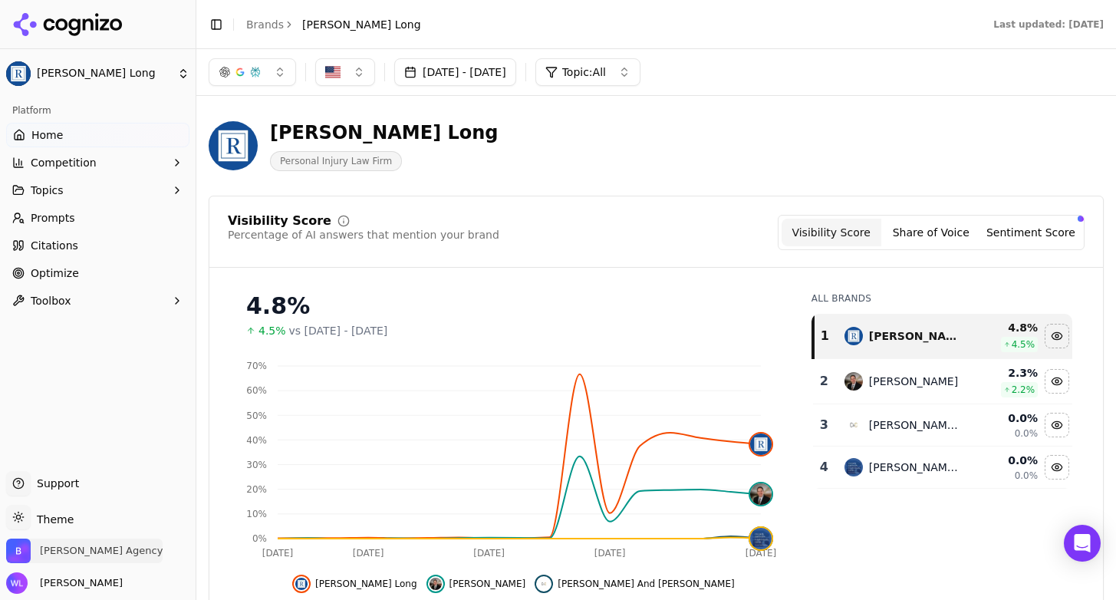
click at [77, 551] on span "[PERSON_NAME] Agency" at bounding box center [101, 551] width 123 height 14
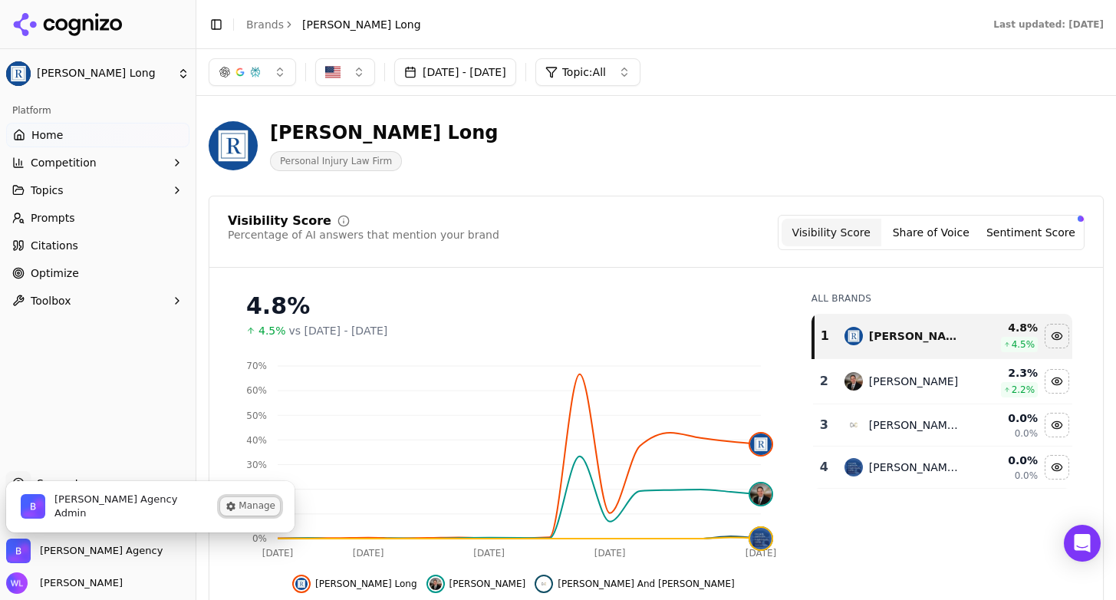
click at [276, 502] on button "Manage" at bounding box center [250, 506] width 60 height 18
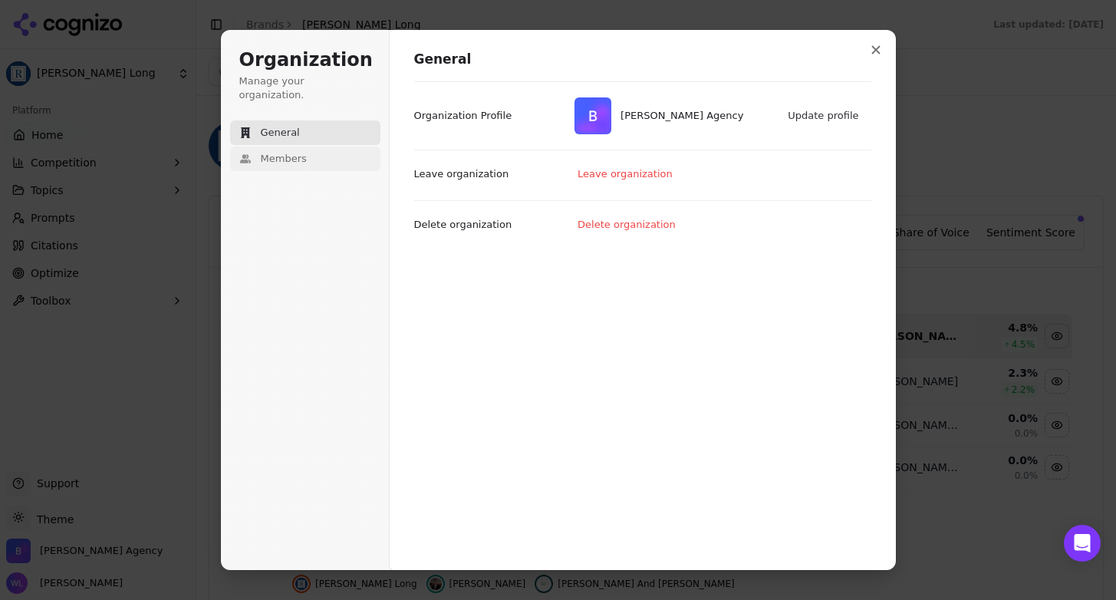
click at [254, 147] on button "Members" at bounding box center [305, 159] width 150 height 25
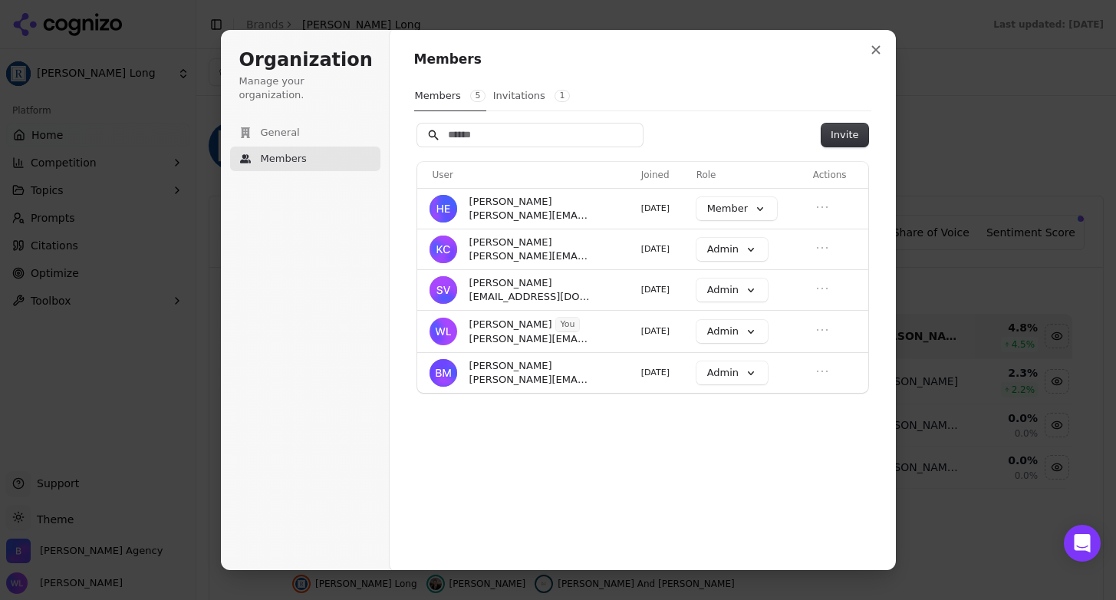
click at [519, 94] on button "Invitations 1" at bounding box center [531, 95] width 78 height 29
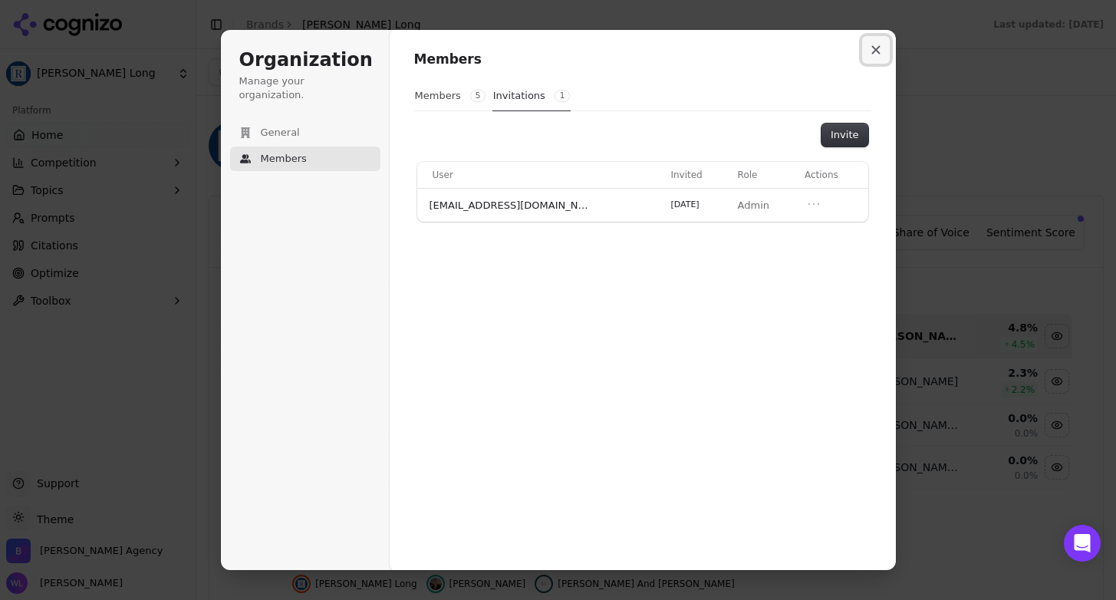
click at [870, 53] on button "Close modal" at bounding box center [876, 50] width 28 height 28
